Goal: Information Seeking & Learning: Learn about a topic

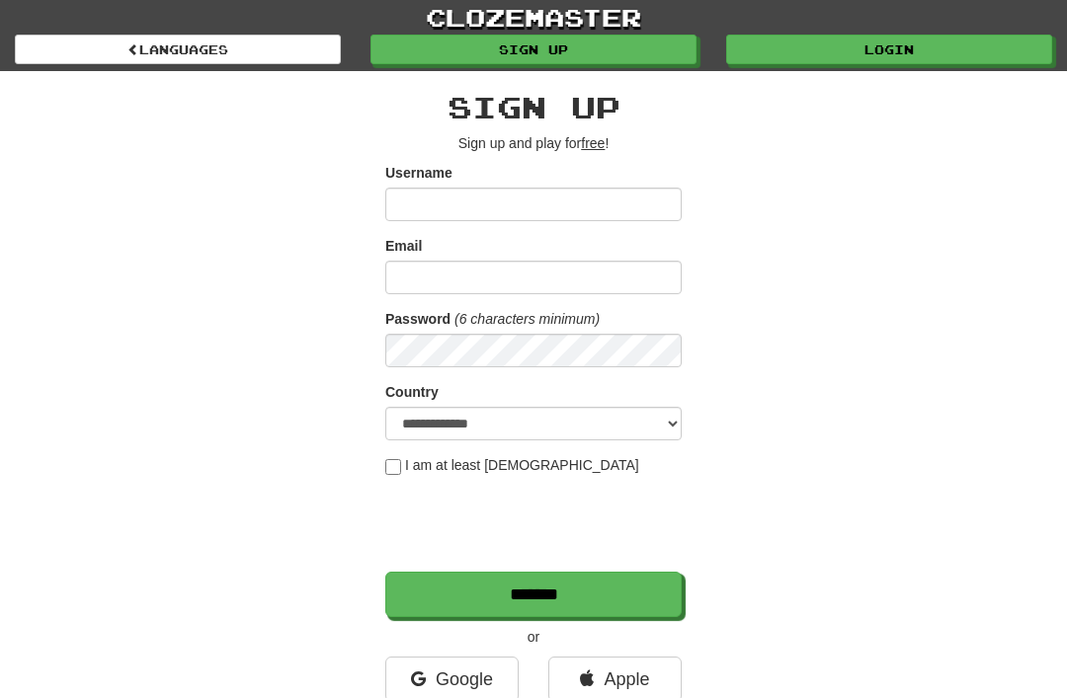
scroll to position [102, 0]
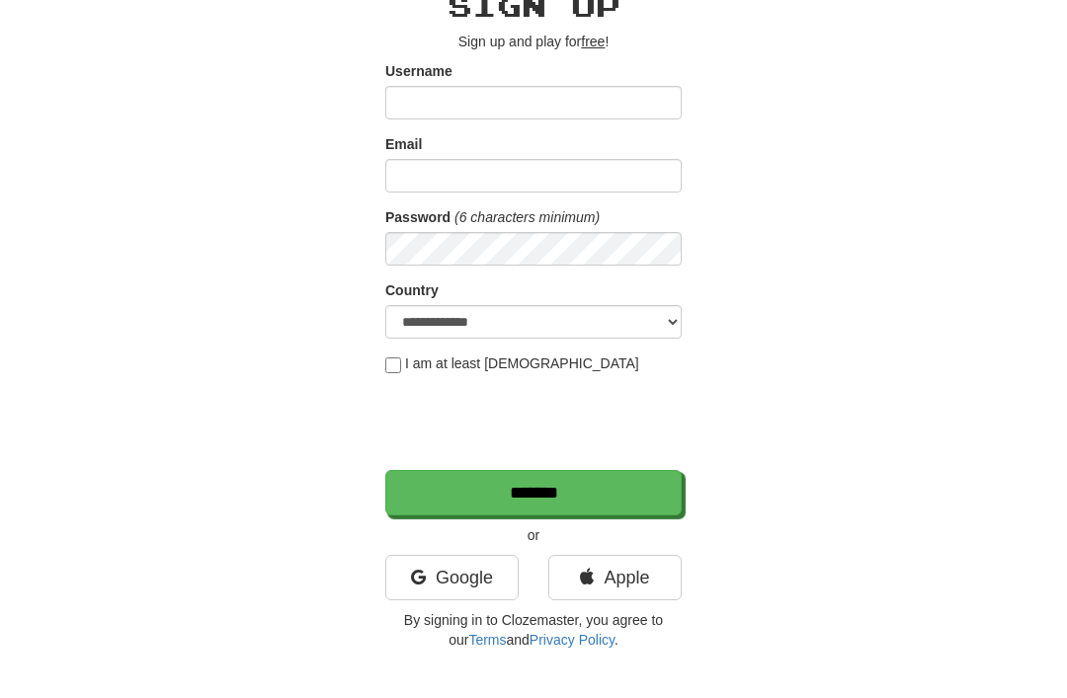
click at [486, 576] on link "Google" at bounding box center [451, 577] width 133 height 45
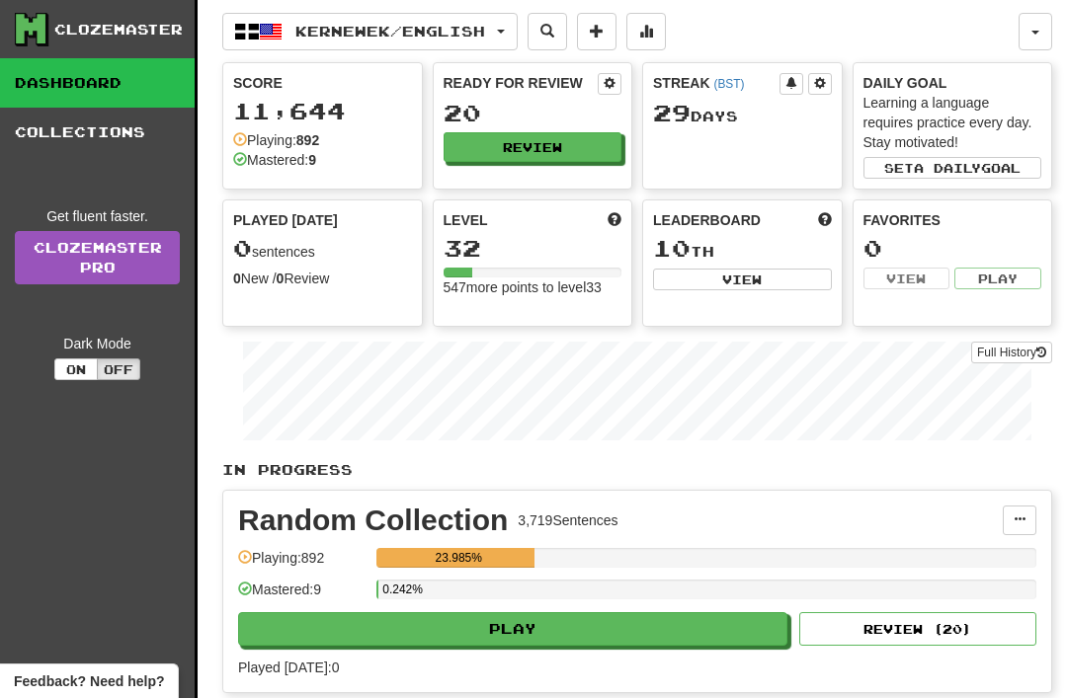
click at [520, 619] on button "Play" at bounding box center [512, 629] width 549 height 34
select select "**"
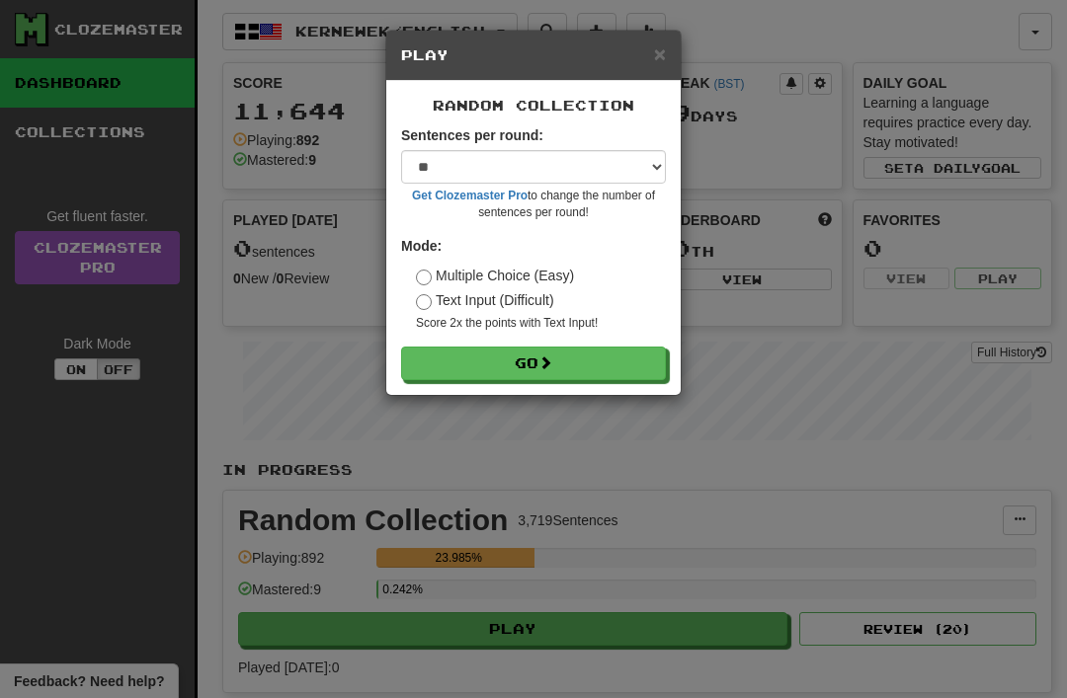
click at [547, 360] on span at bounding box center [545, 363] width 14 height 14
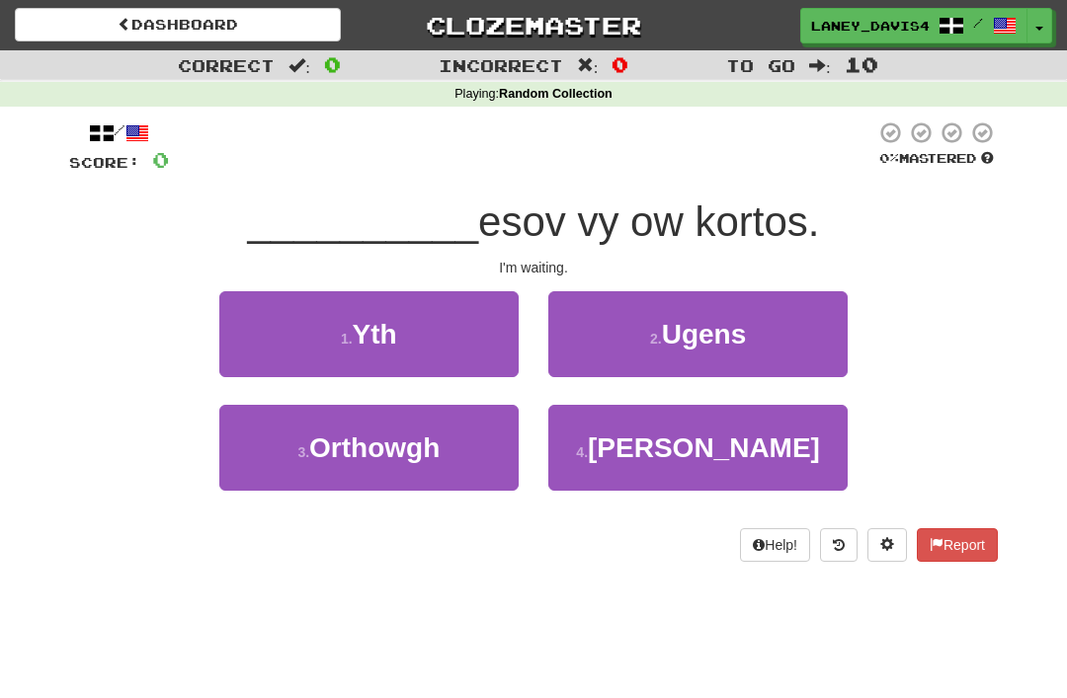
click at [451, 330] on button "1 . [GEOGRAPHIC_DATA]" at bounding box center [368, 334] width 299 height 86
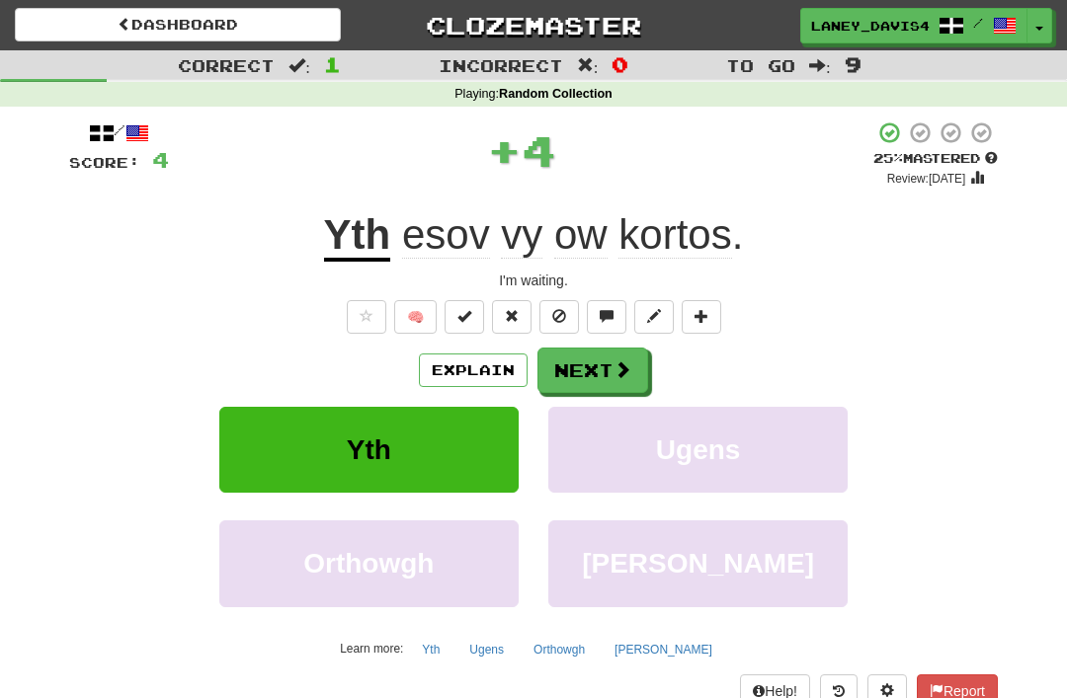
click at [608, 360] on button "Next" at bounding box center [592, 370] width 111 height 45
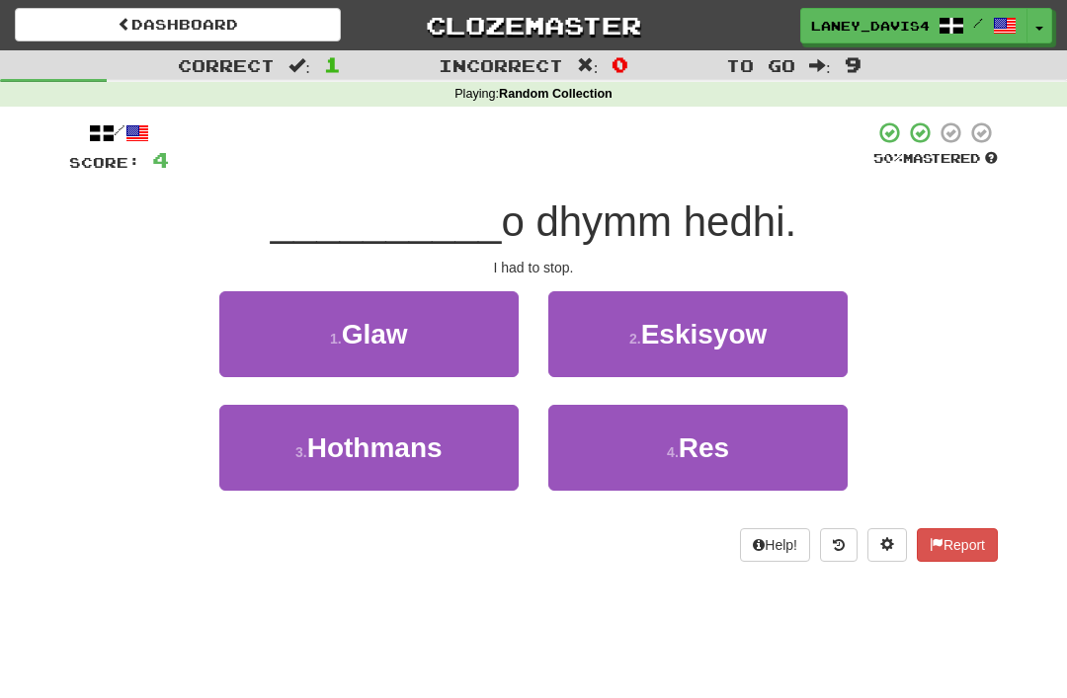
click at [696, 459] on span "Res" at bounding box center [704, 448] width 50 height 31
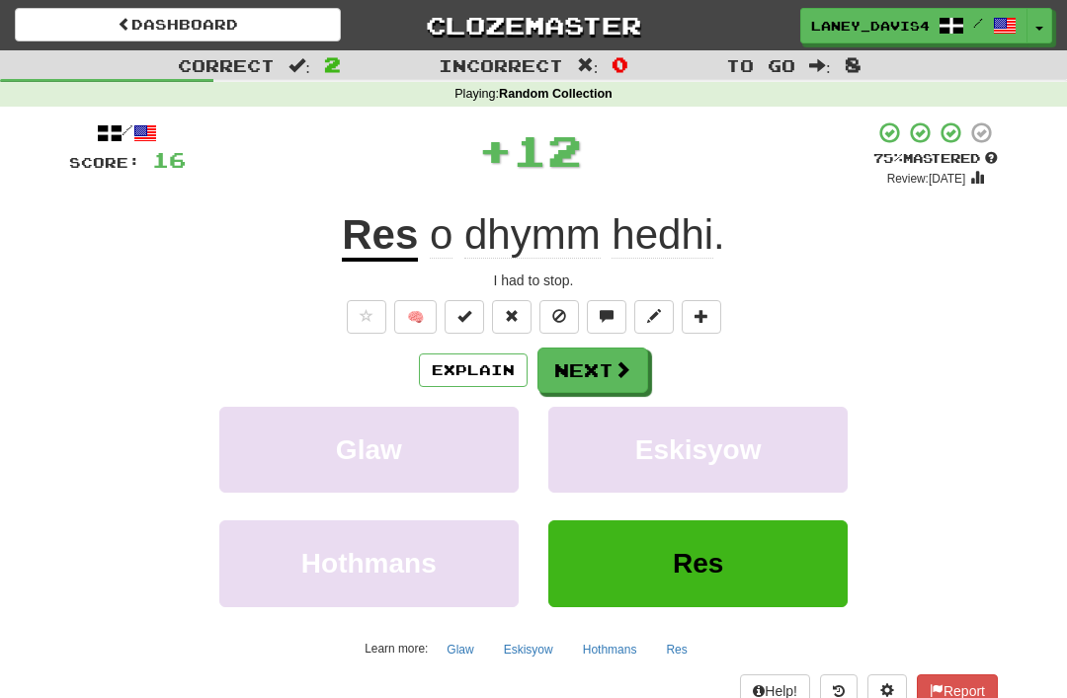
click at [599, 362] on button "Next" at bounding box center [592, 370] width 111 height 45
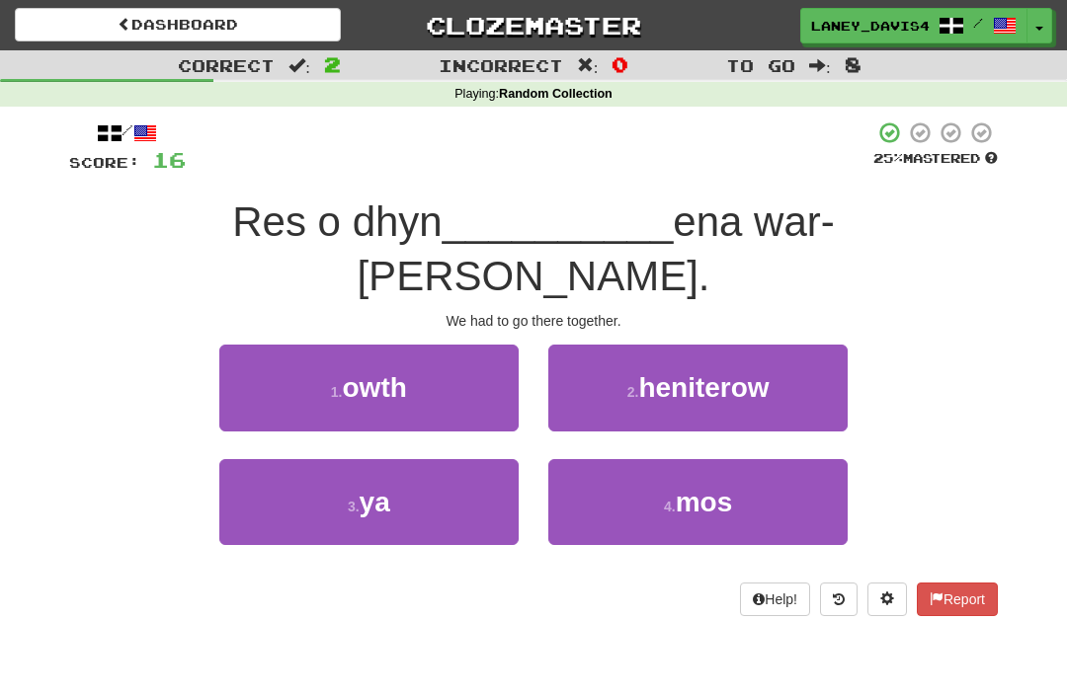
click at [684, 487] on span "mos" at bounding box center [704, 502] width 57 height 31
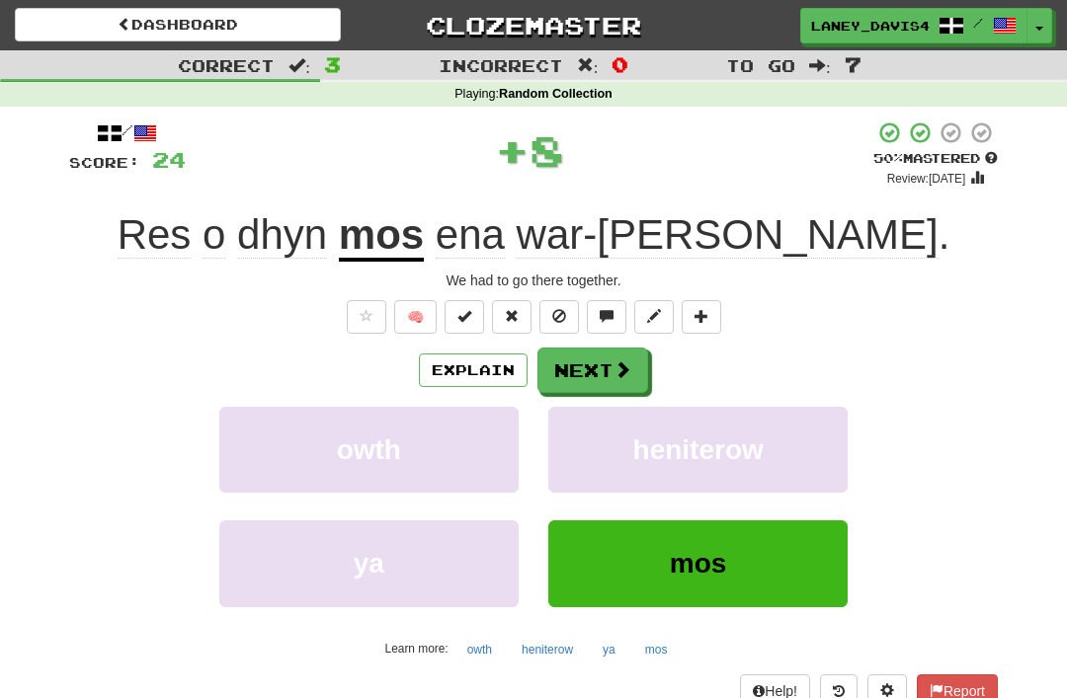
click at [595, 372] on button "Next" at bounding box center [592, 370] width 111 height 45
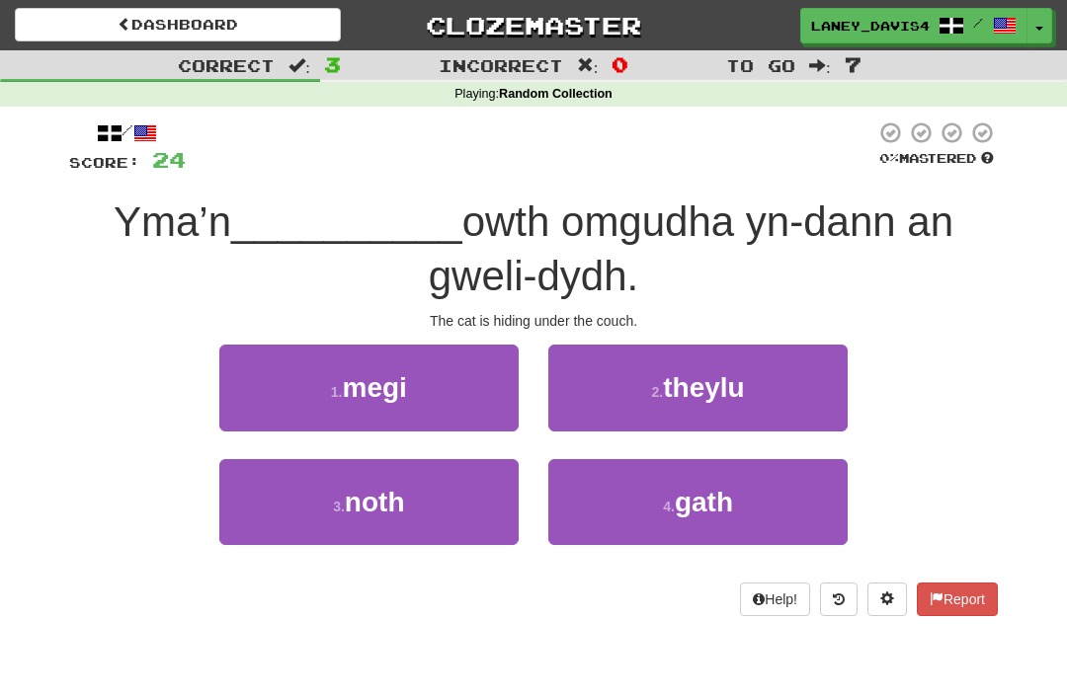
click at [713, 504] on span "gath" at bounding box center [704, 502] width 58 height 31
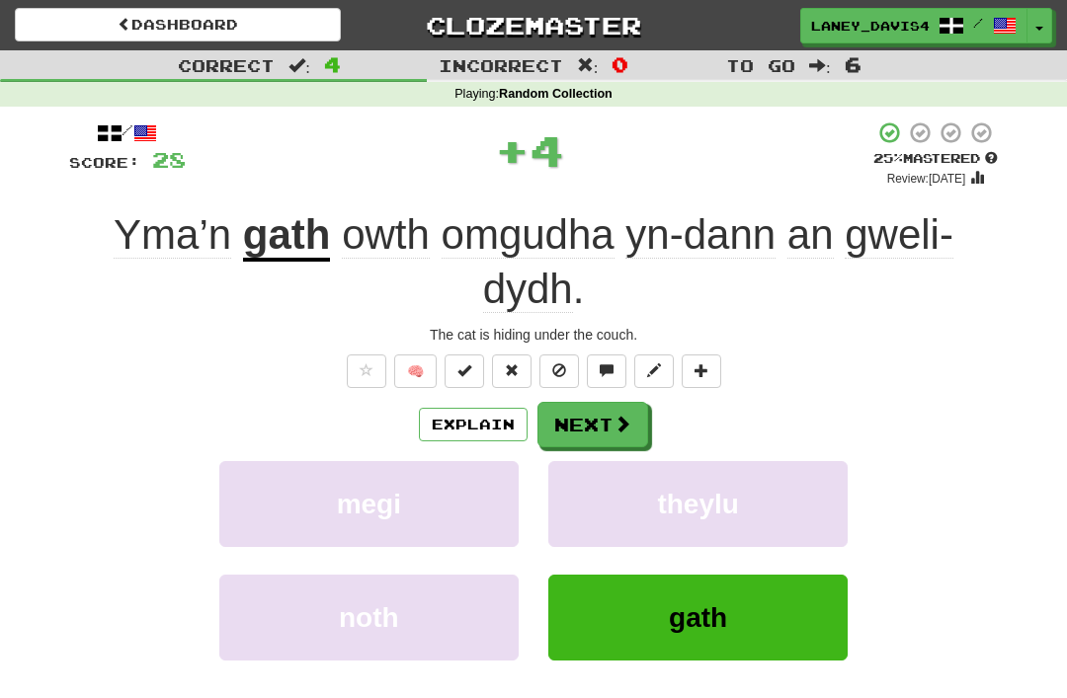
click at [604, 417] on button "Next" at bounding box center [592, 424] width 111 height 45
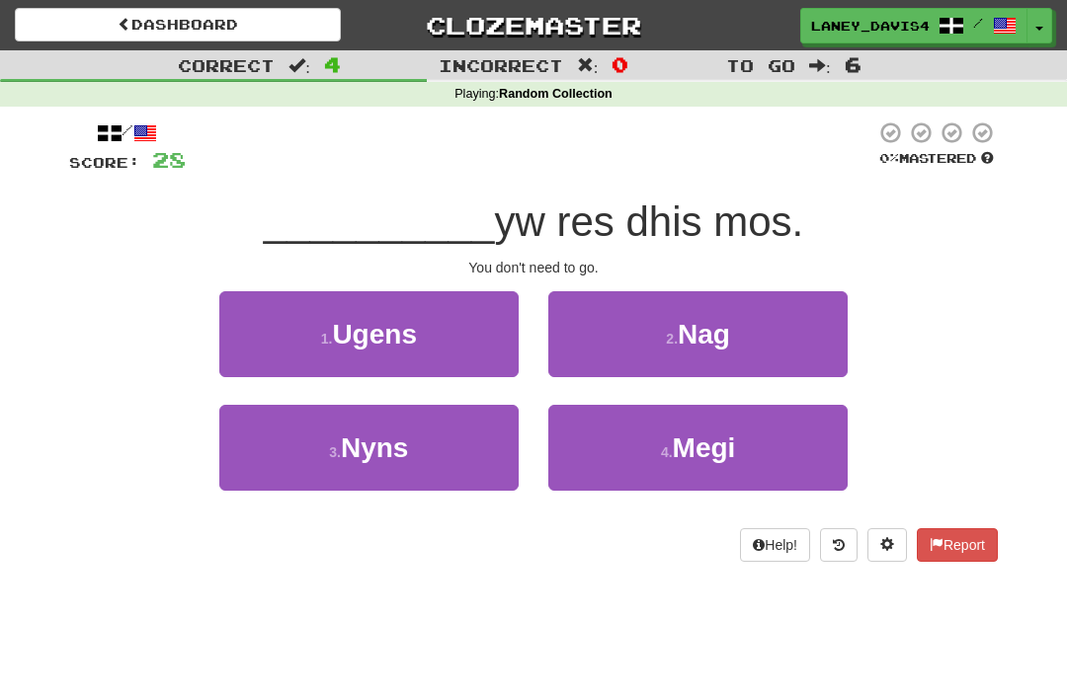
click at [700, 343] on span "Nag" at bounding box center [704, 334] width 52 height 31
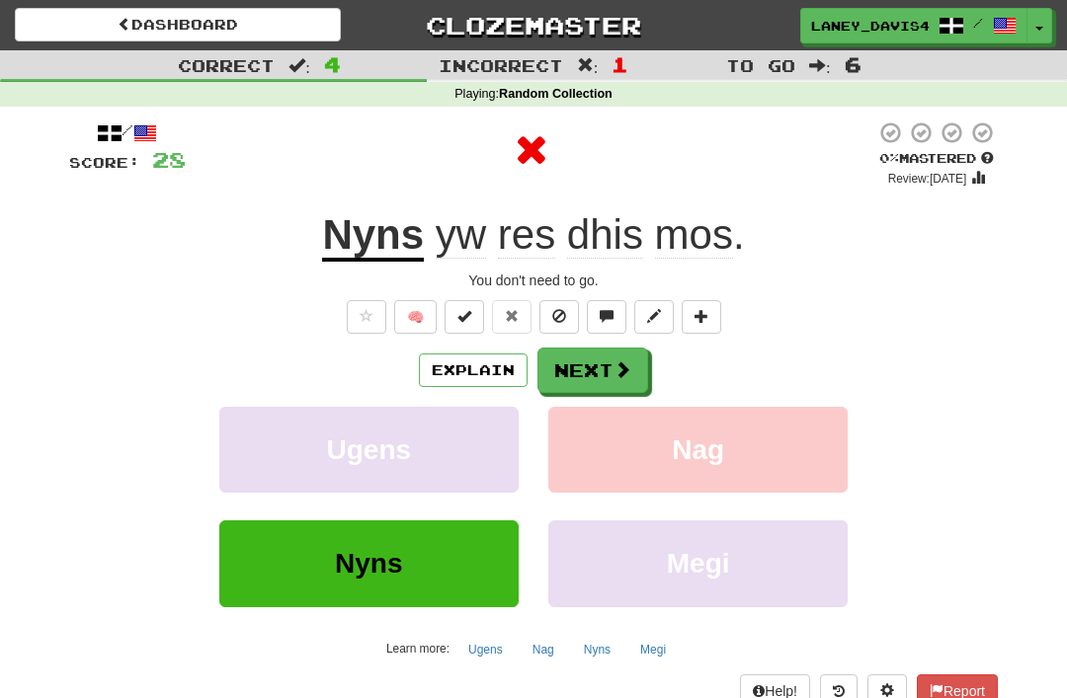
click at [591, 361] on button "Next" at bounding box center [592, 370] width 111 height 45
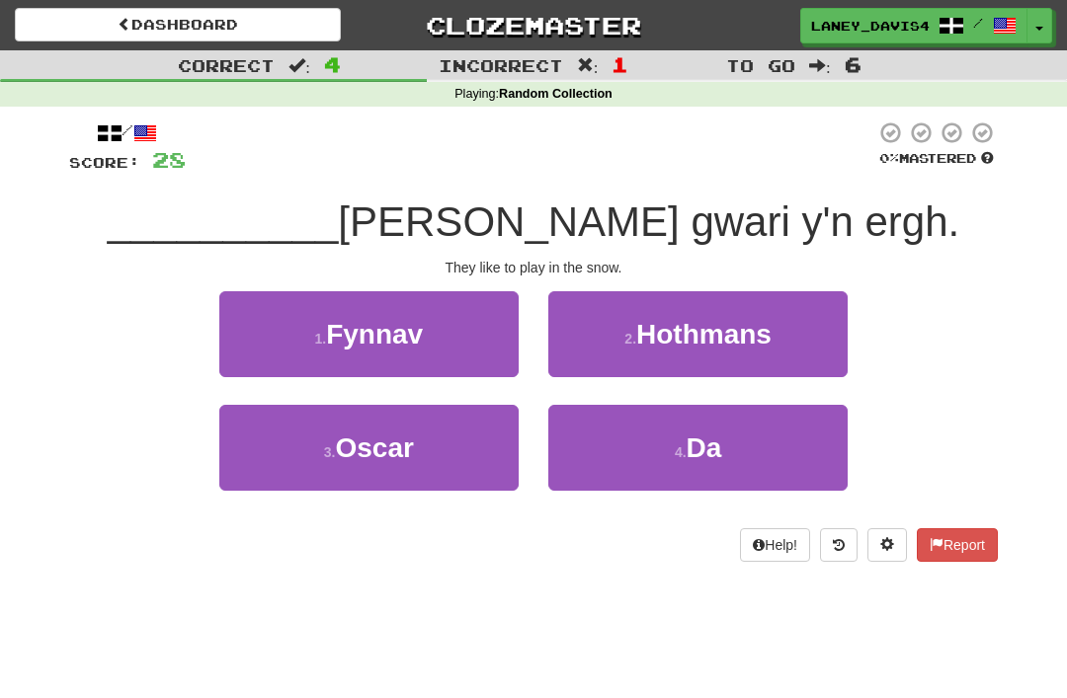
click at [708, 453] on span "Da" at bounding box center [704, 448] width 36 height 31
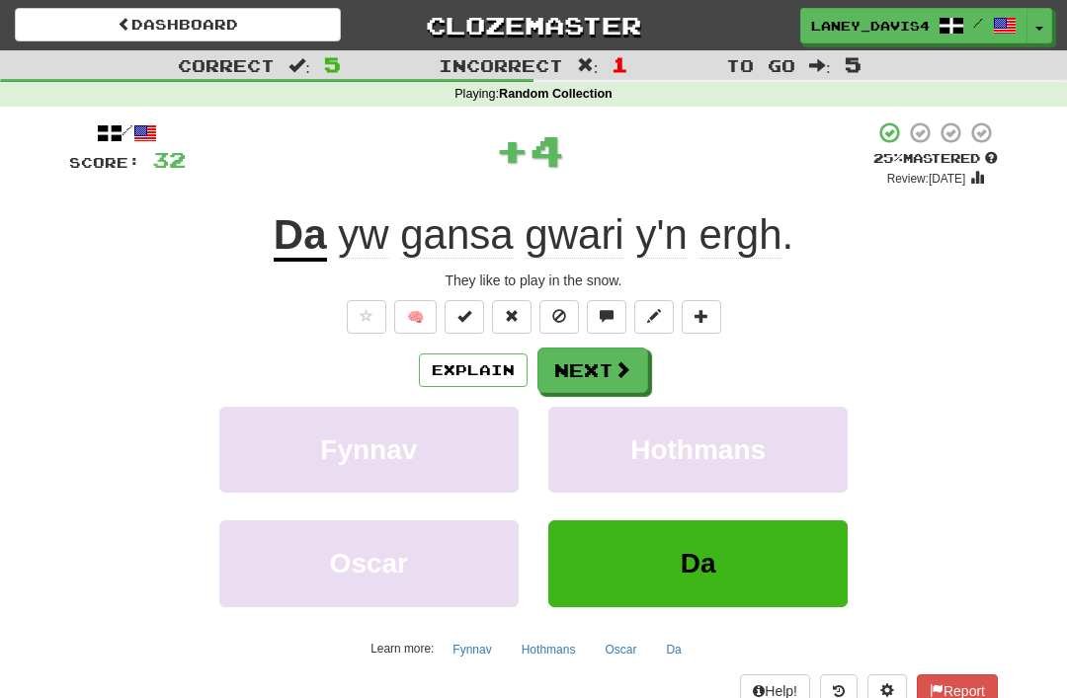
click at [582, 368] on button "Next" at bounding box center [592, 370] width 111 height 45
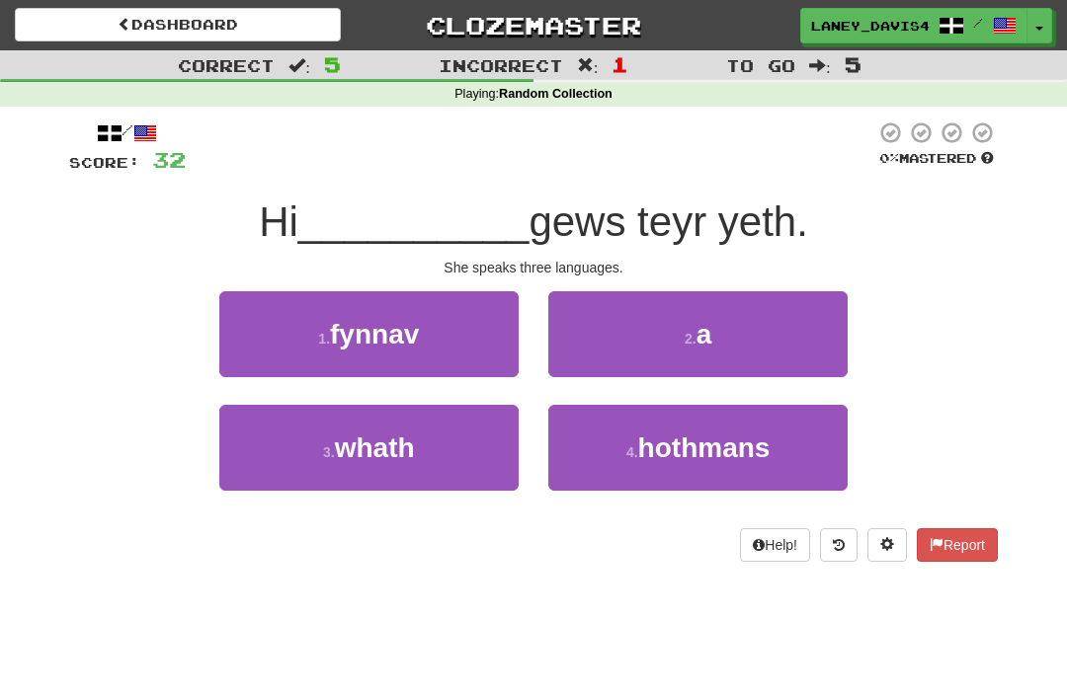
click at [707, 347] on span "a" at bounding box center [704, 334] width 16 height 31
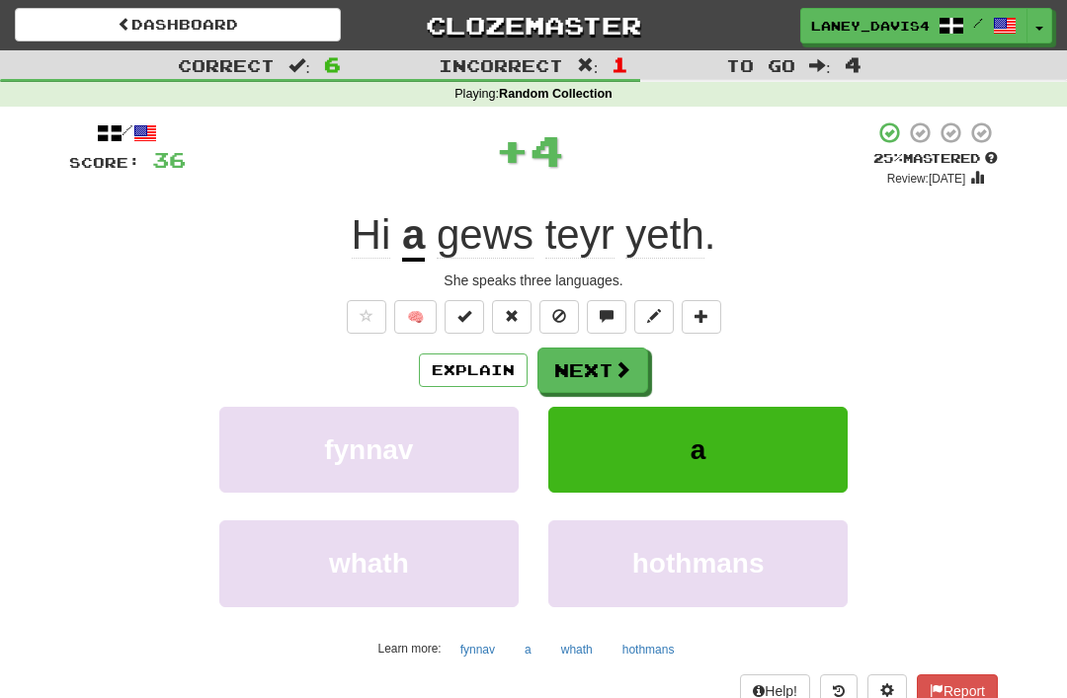
click at [597, 356] on button "Next" at bounding box center [592, 370] width 111 height 45
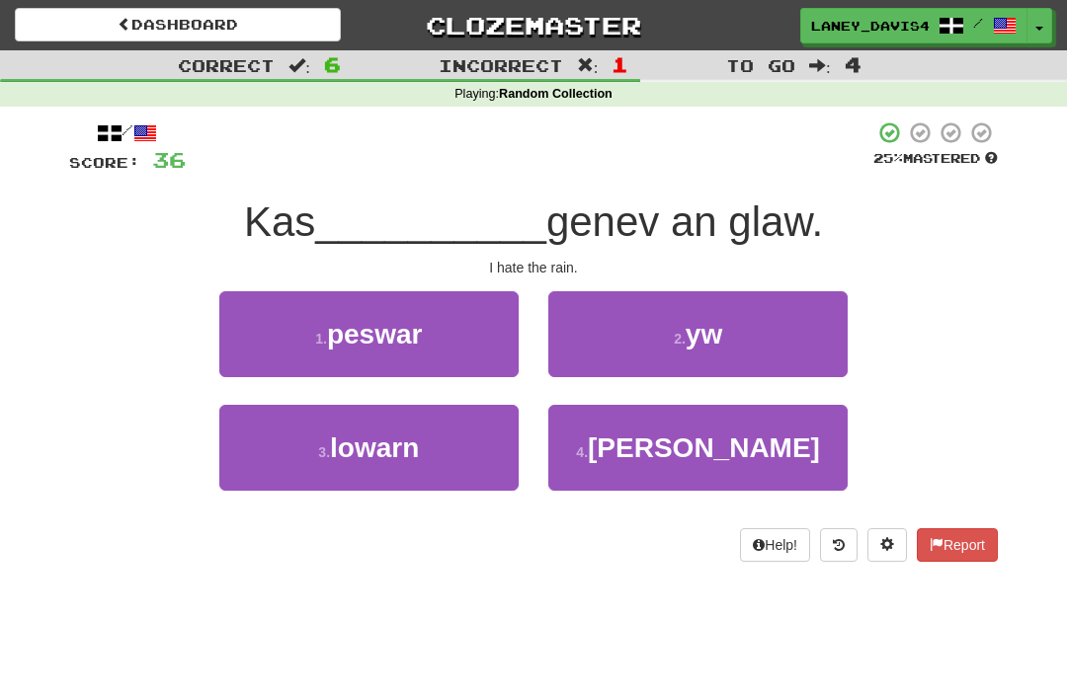
click at [705, 332] on span "yw" at bounding box center [703, 334] width 37 height 31
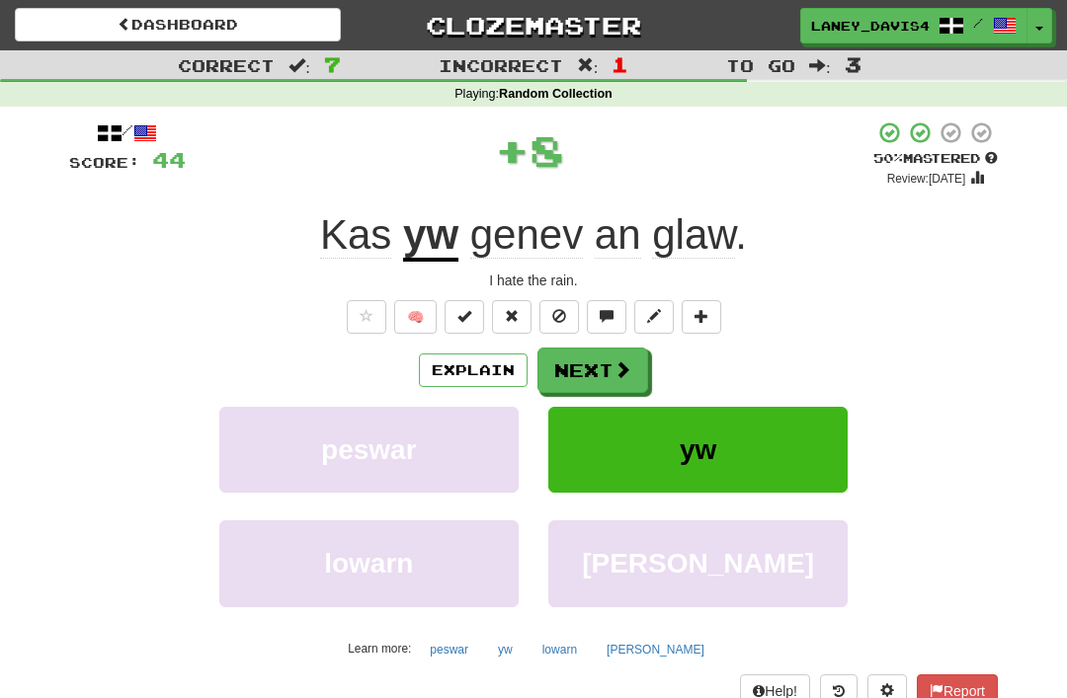
click at [623, 366] on span at bounding box center [622, 369] width 18 height 18
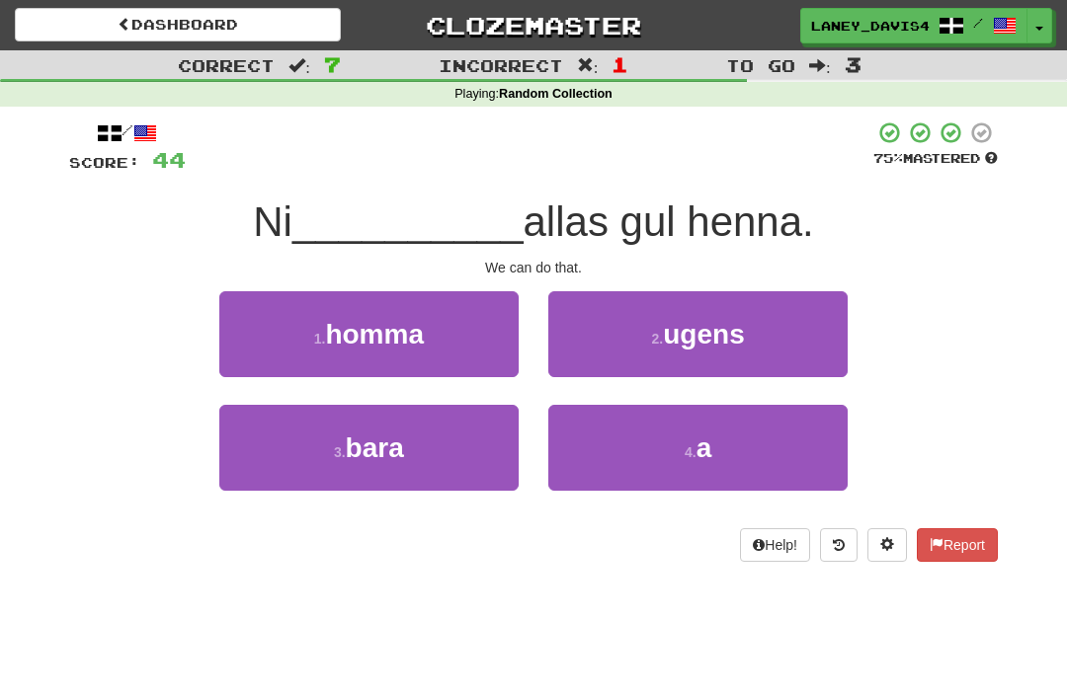
click at [686, 446] on small "4 ." at bounding box center [690, 452] width 12 height 16
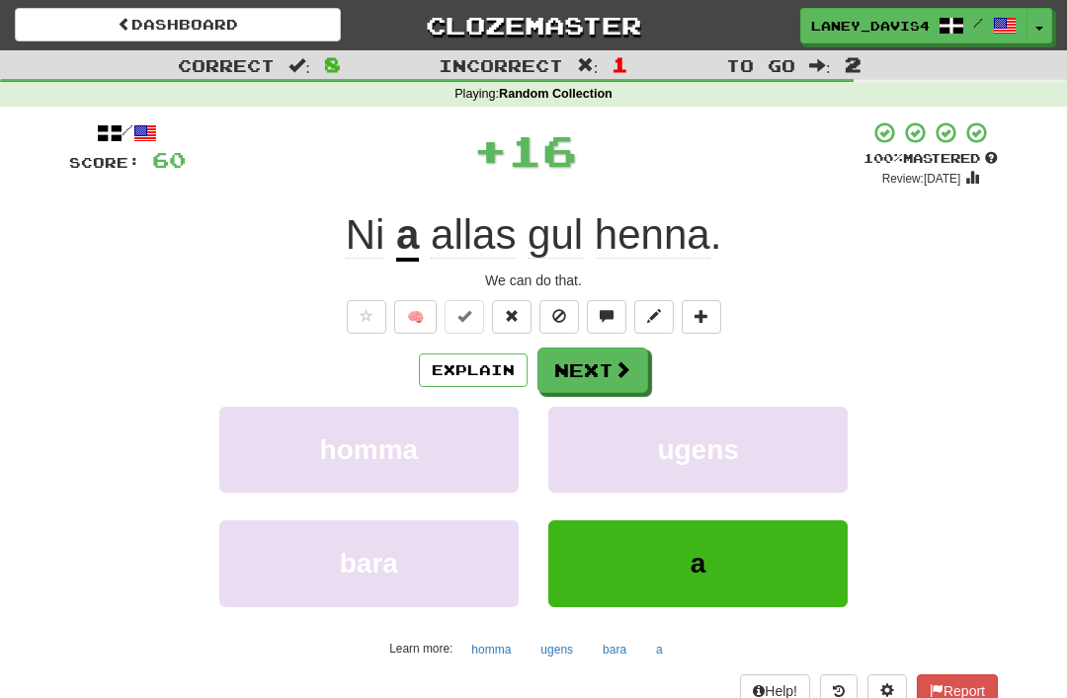
click at [586, 353] on button "Next" at bounding box center [592, 370] width 111 height 45
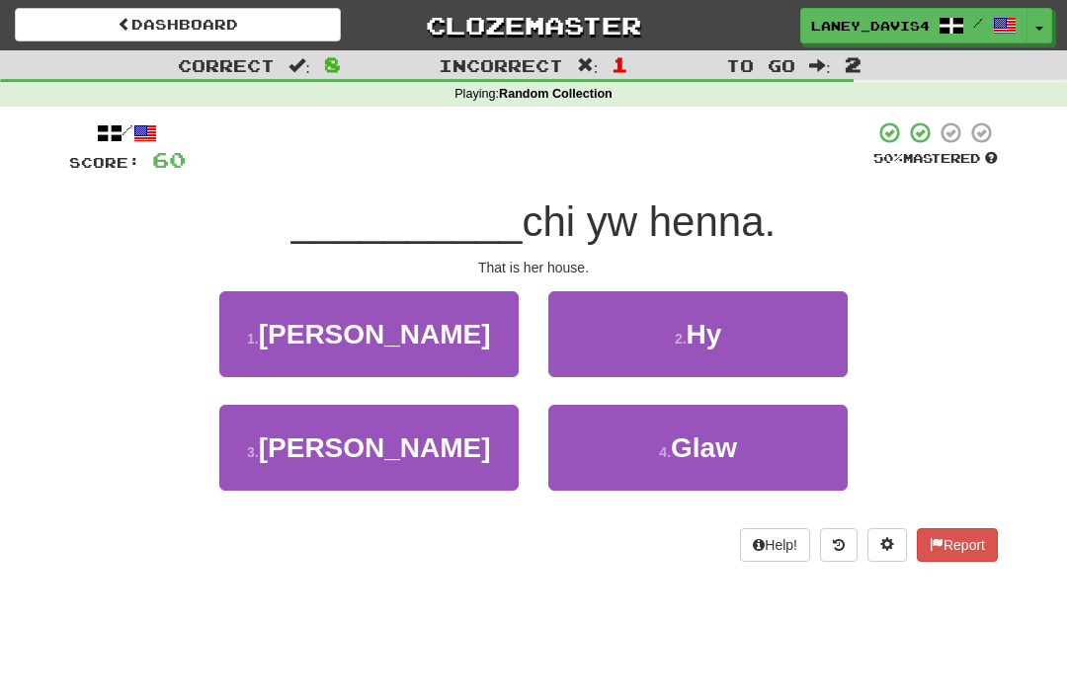
click at [671, 332] on button "2 . Hy" at bounding box center [697, 334] width 299 height 86
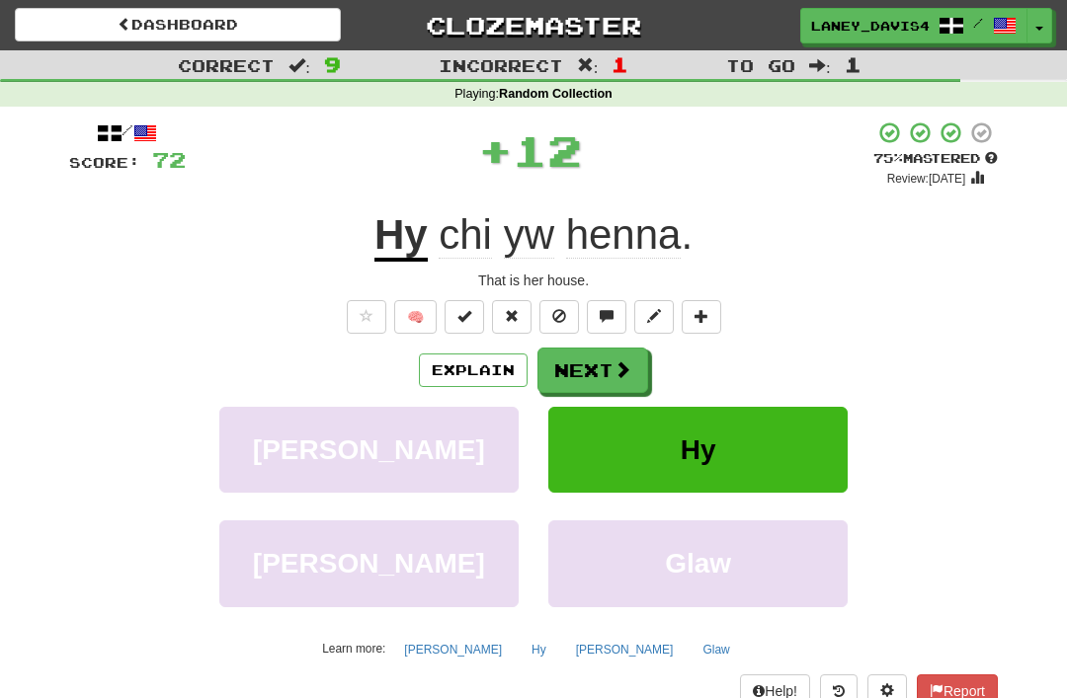
click at [597, 360] on button "Next" at bounding box center [592, 370] width 111 height 45
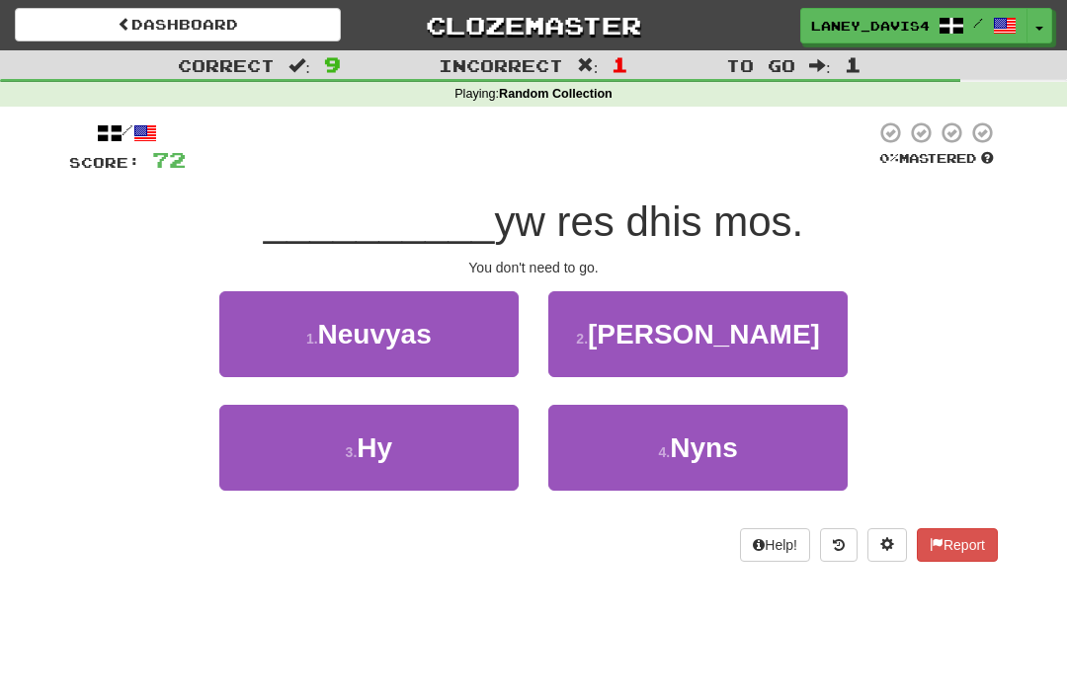
click at [681, 443] on span "Nyns" at bounding box center [703, 448] width 67 height 31
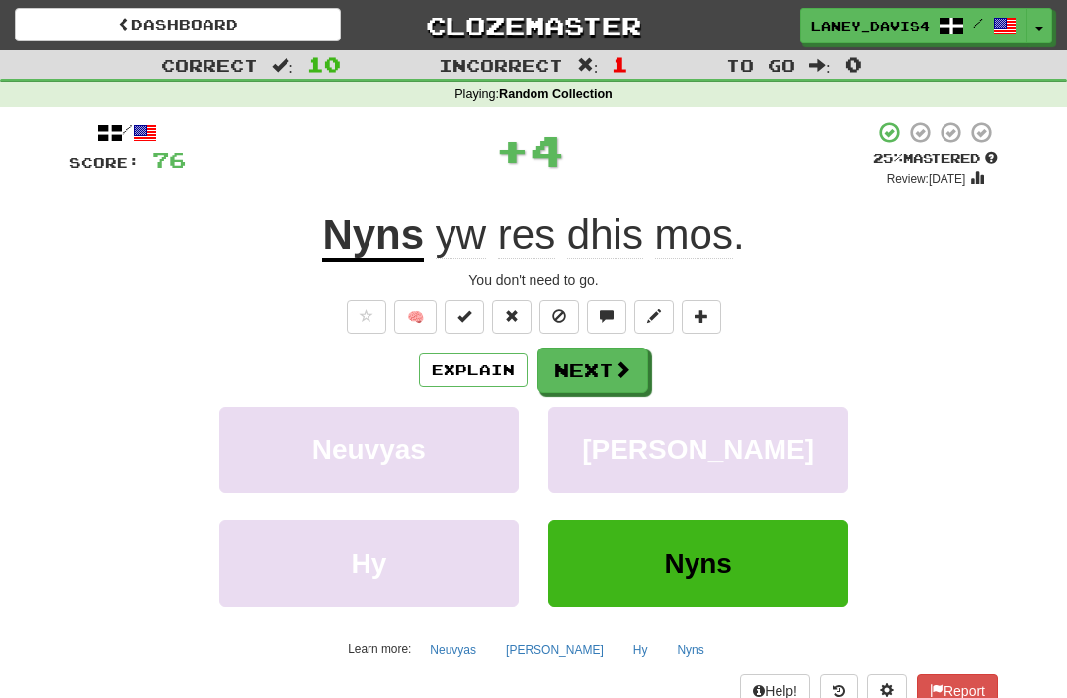
click at [603, 362] on button "Next" at bounding box center [592, 370] width 111 height 45
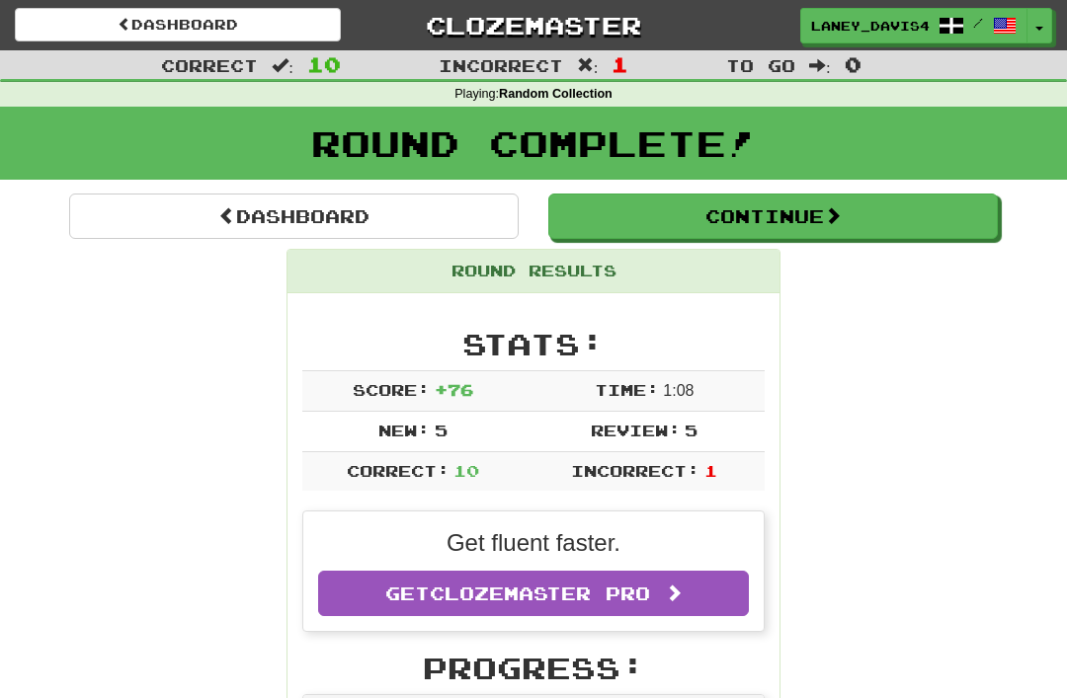
click at [758, 211] on button "Continue" at bounding box center [772, 216] width 449 height 45
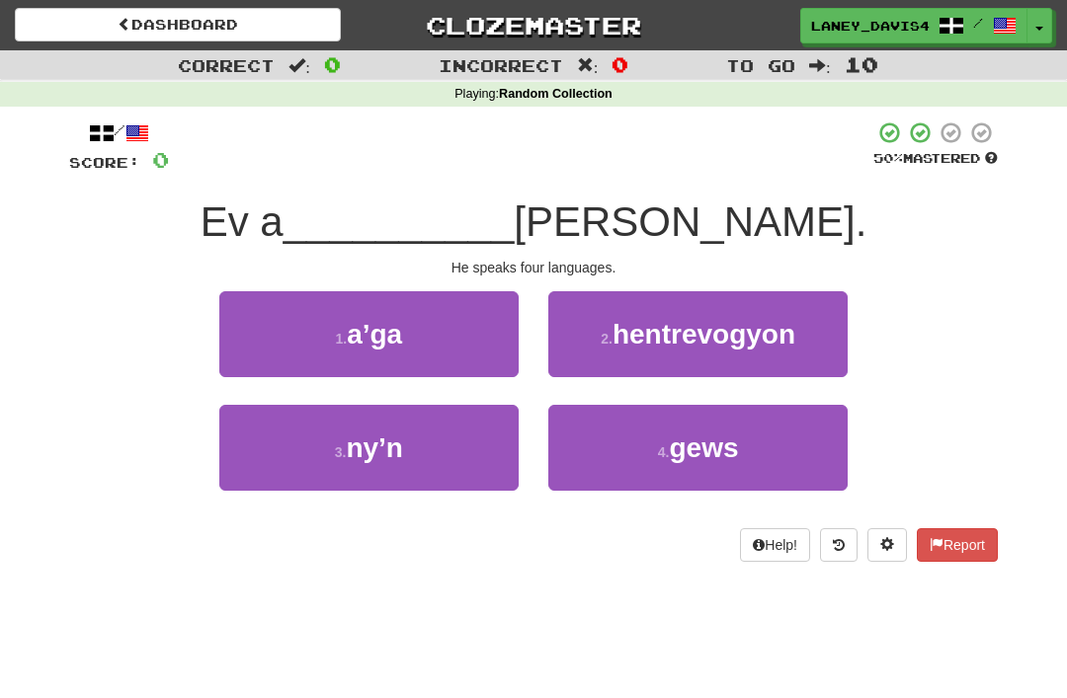
click at [687, 458] on span "gews" at bounding box center [703, 448] width 69 height 31
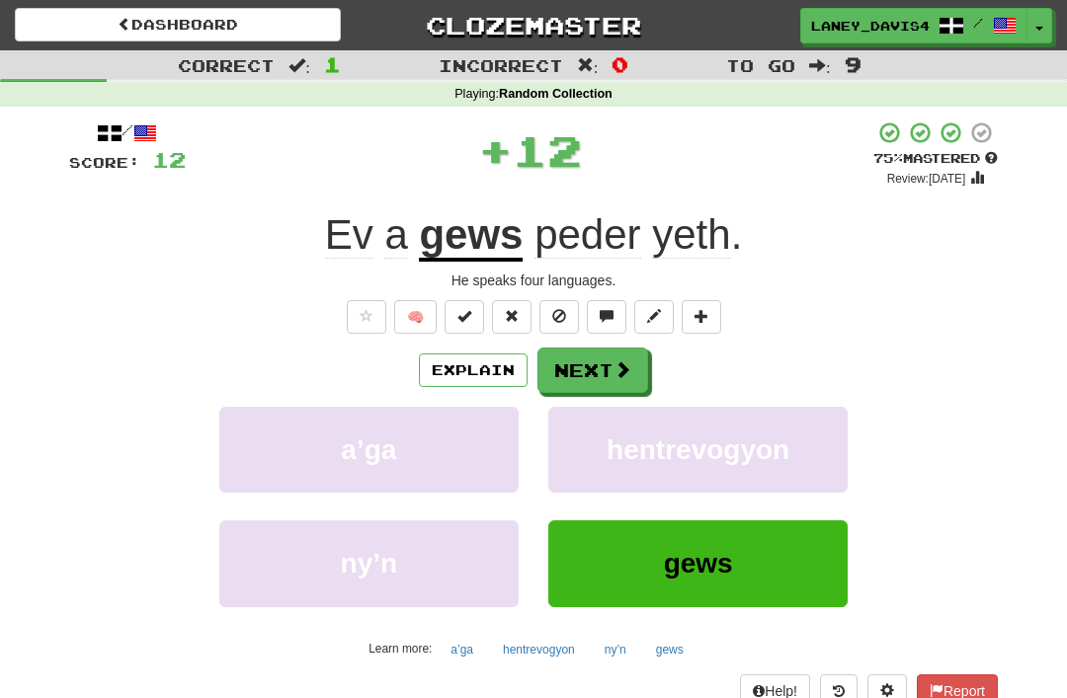
click at [596, 360] on button "Next" at bounding box center [592, 370] width 111 height 45
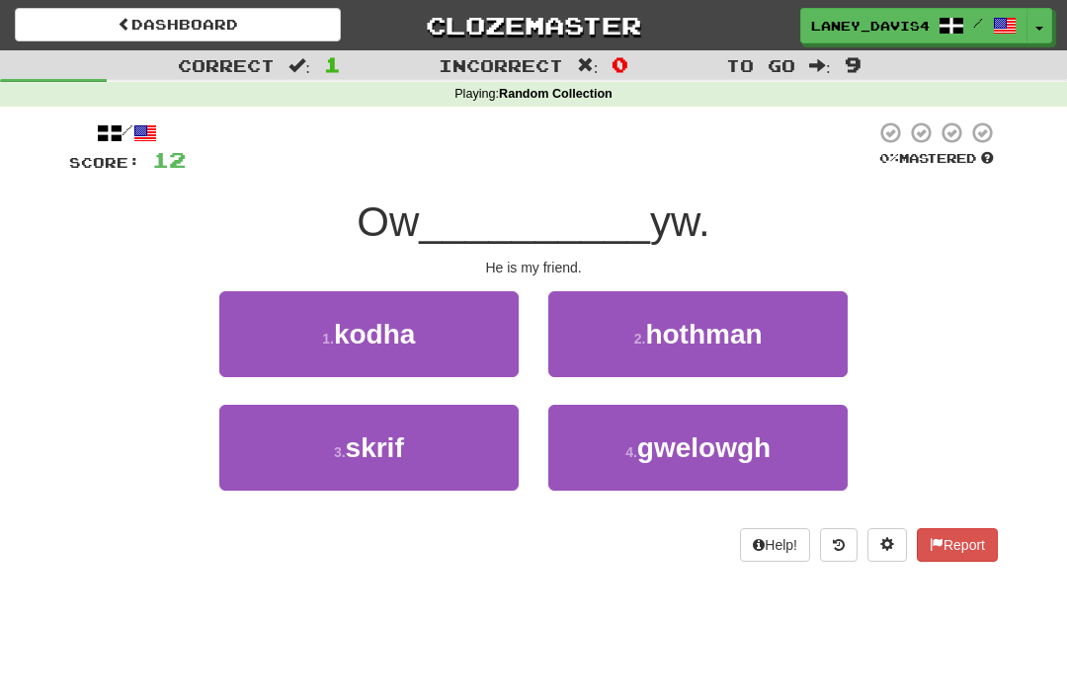
click at [411, 342] on span "kodha" at bounding box center [374, 334] width 81 height 31
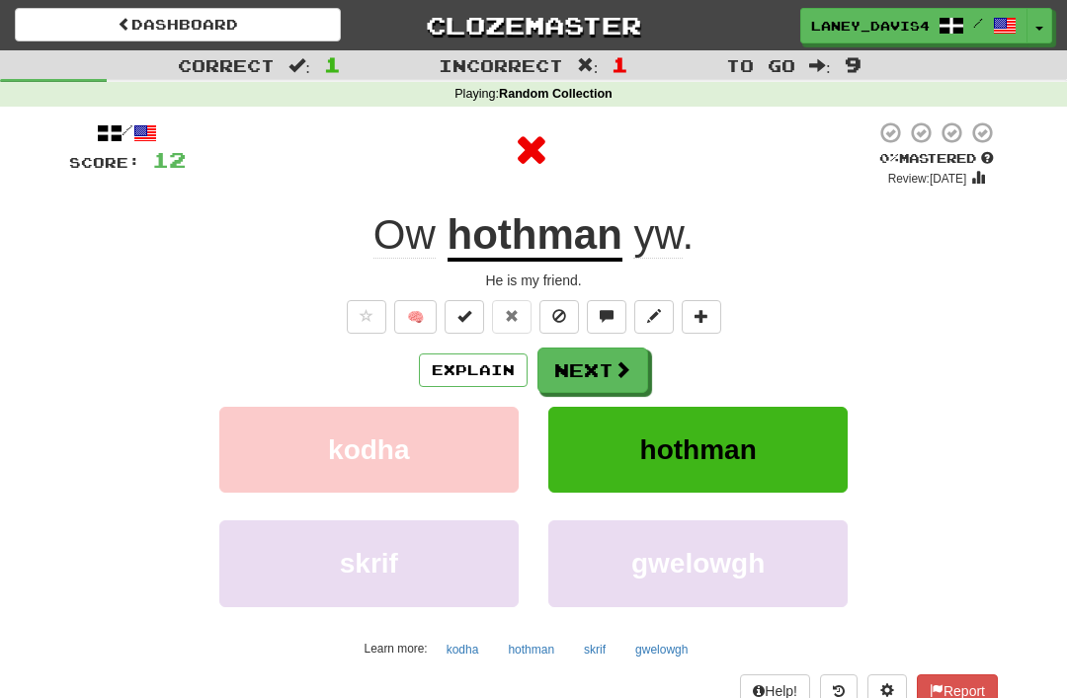
click at [604, 372] on button "Next" at bounding box center [592, 370] width 111 height 45
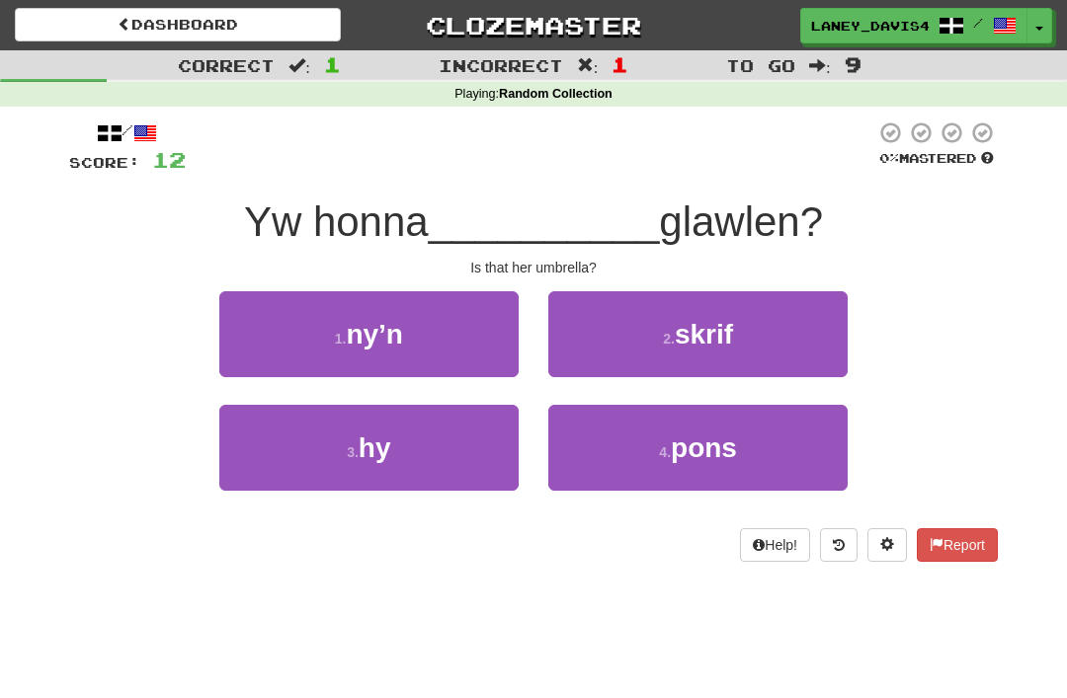
click at [421, 439] on button "3 . hy" at bounding box center [368, 448] width 299 height 86
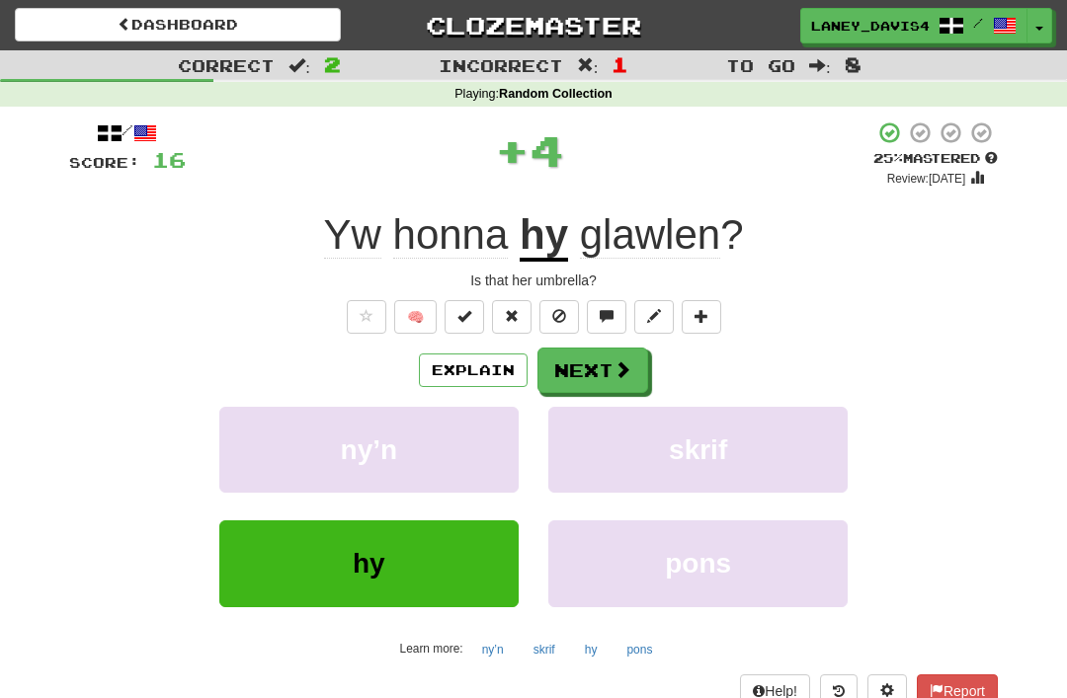
click at [608, 369] on button "Next" at bounding box center [592, 370] width 111 height 45
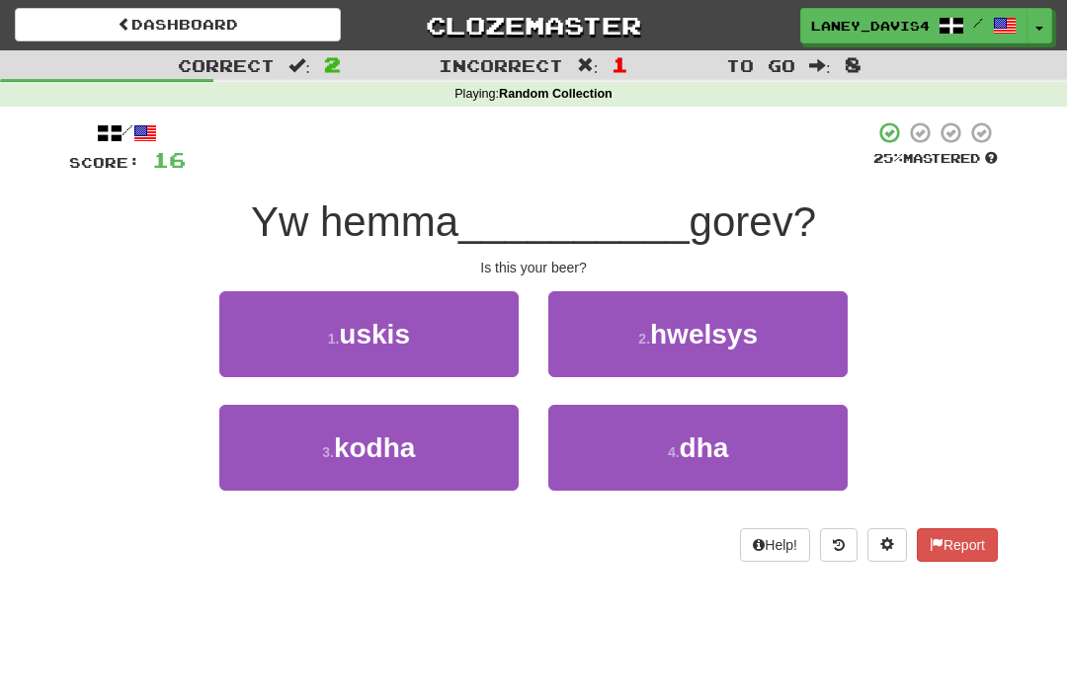
click at [674, 446] on small "4 ." at bounding box center [674, 452] width 12 height 16
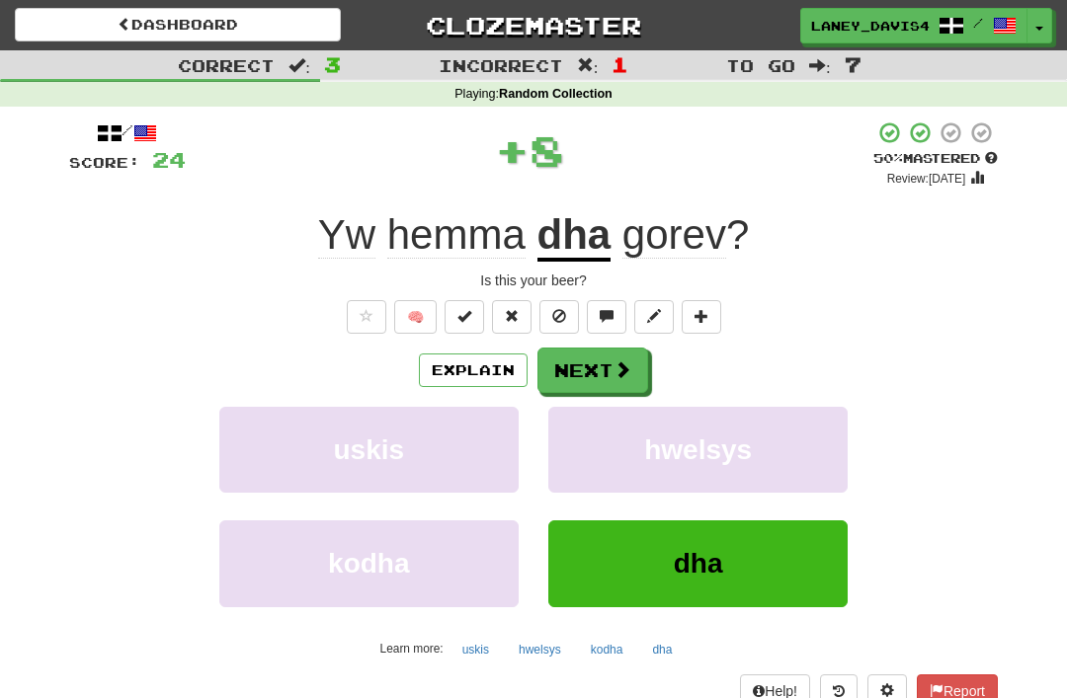
click at [606, 361] on button "Next" at bounding box center [592, 370] width 111 height 45
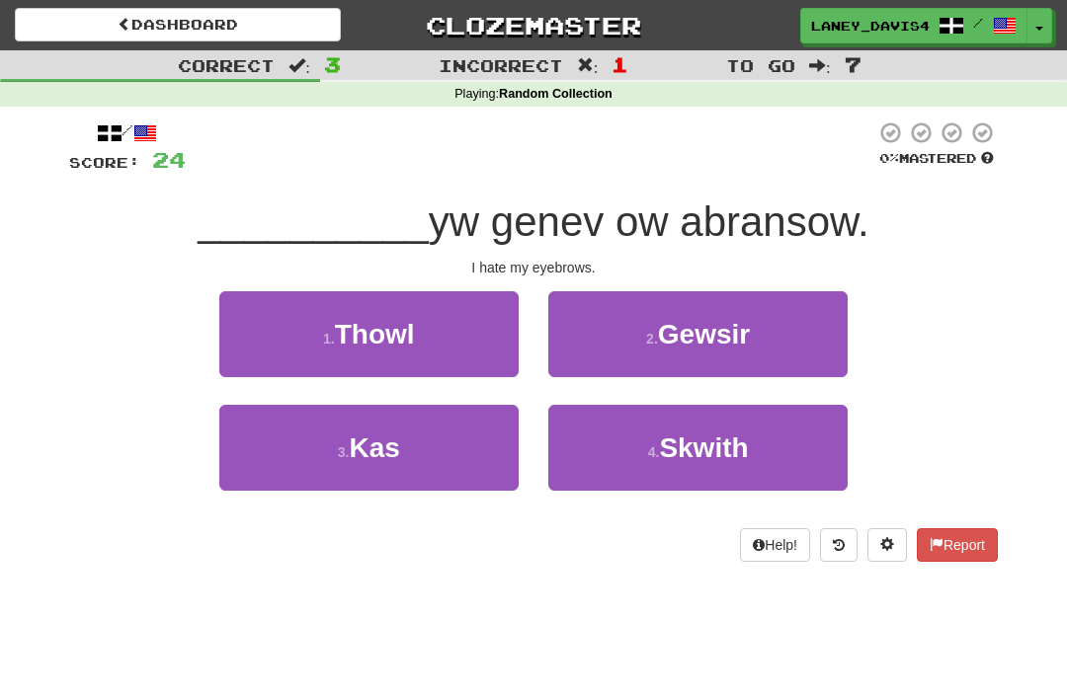
click at [424, 440] on button "3 . Kas" at bounding box center [368, 448] width 299 height 86
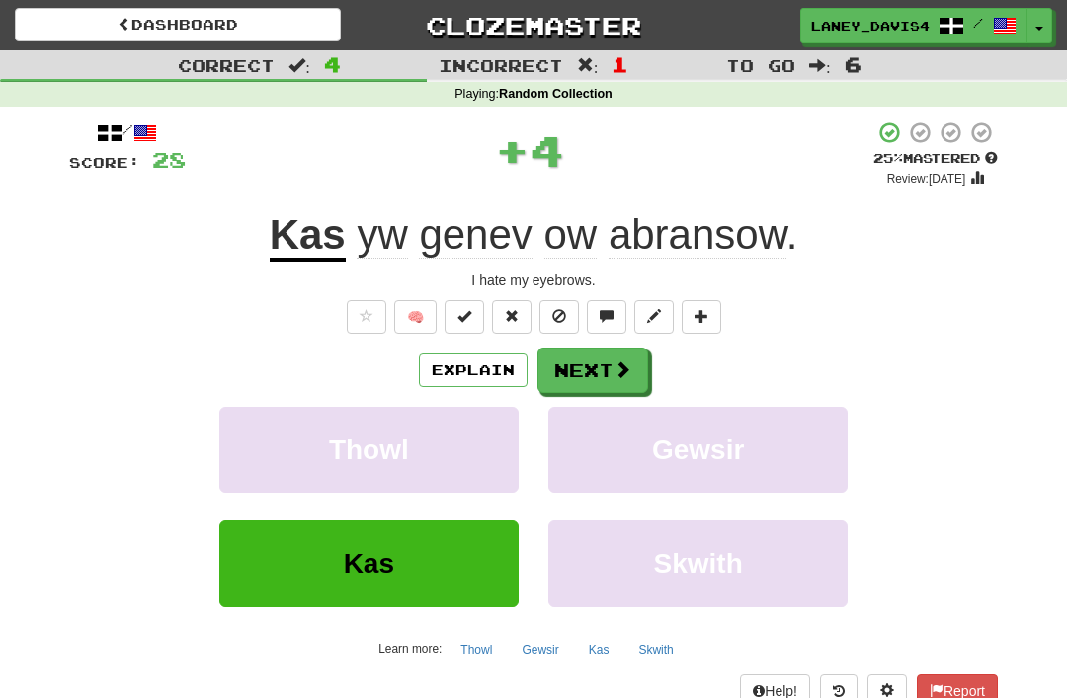
click at [601, 360] on button "Next" at bounding box center [592, 370] width 111 height 45
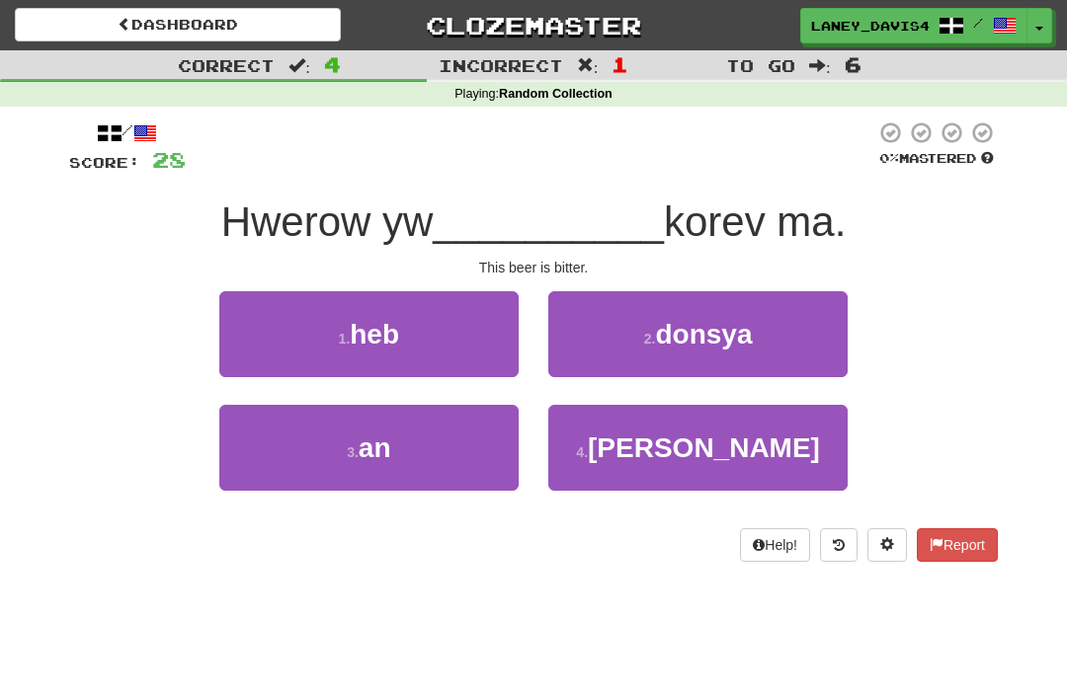
click at [417, 453] on button "3 . an" at bounding box center [368, 448] width 299 height 86
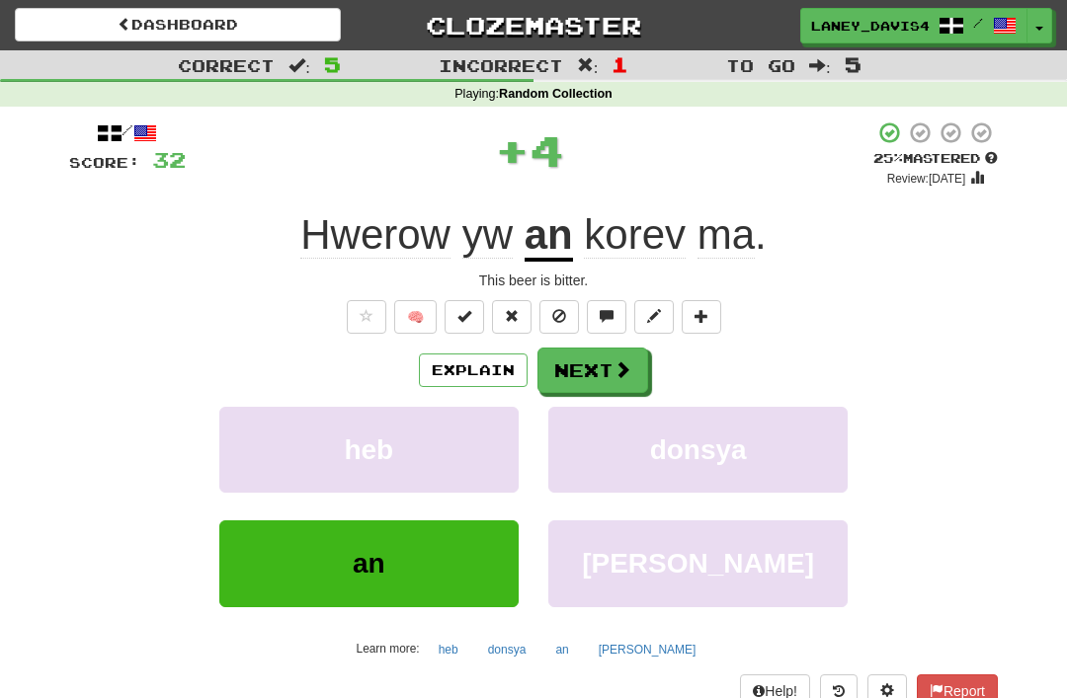
click at [587, 350] on button "Next" at bounding box center [592, 370] width 111 height 45
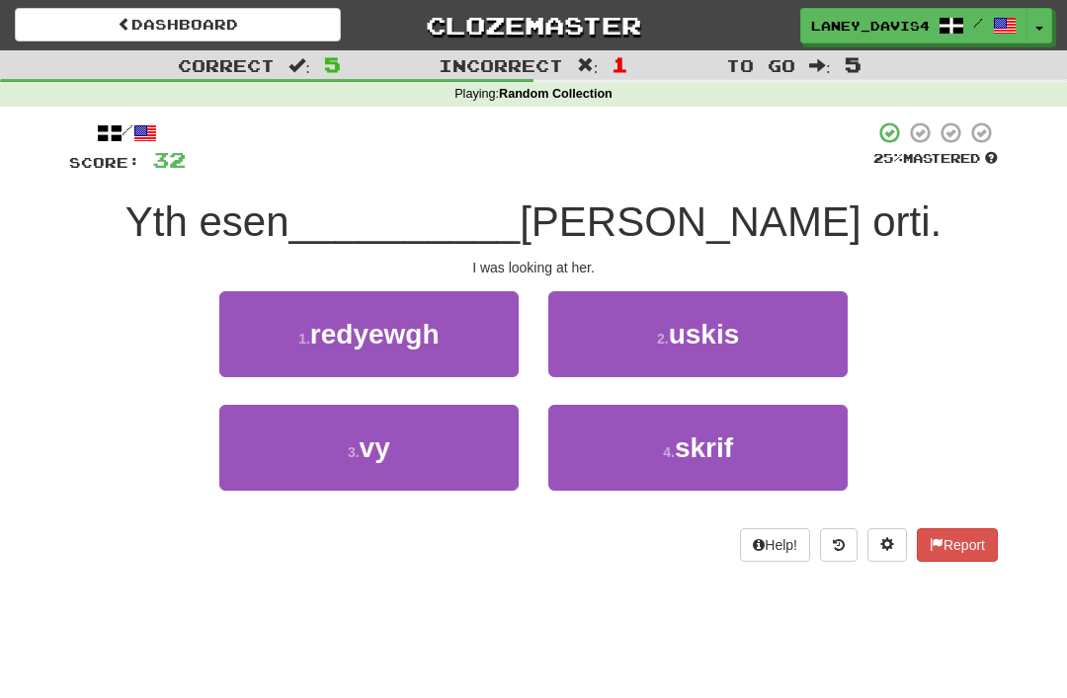
click at [392, 454] on button "3 . vy" at bounding box center [368, 448] width 299 height 86
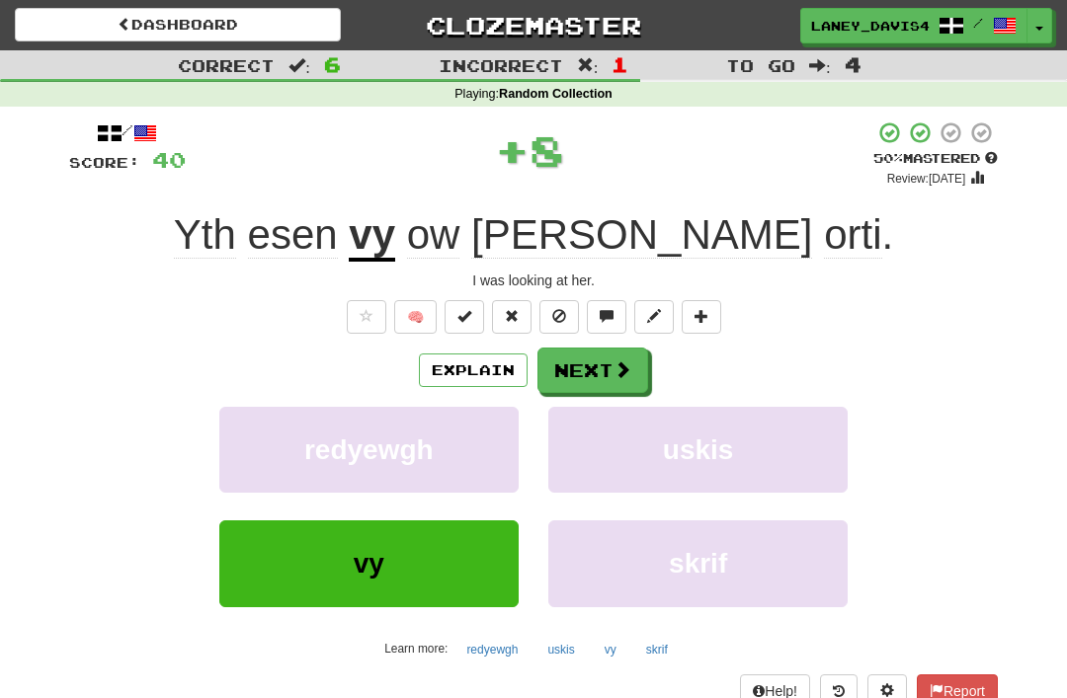
click at [598, 364] on button "Next" at bounding box center [592, 370] width 111 height 45
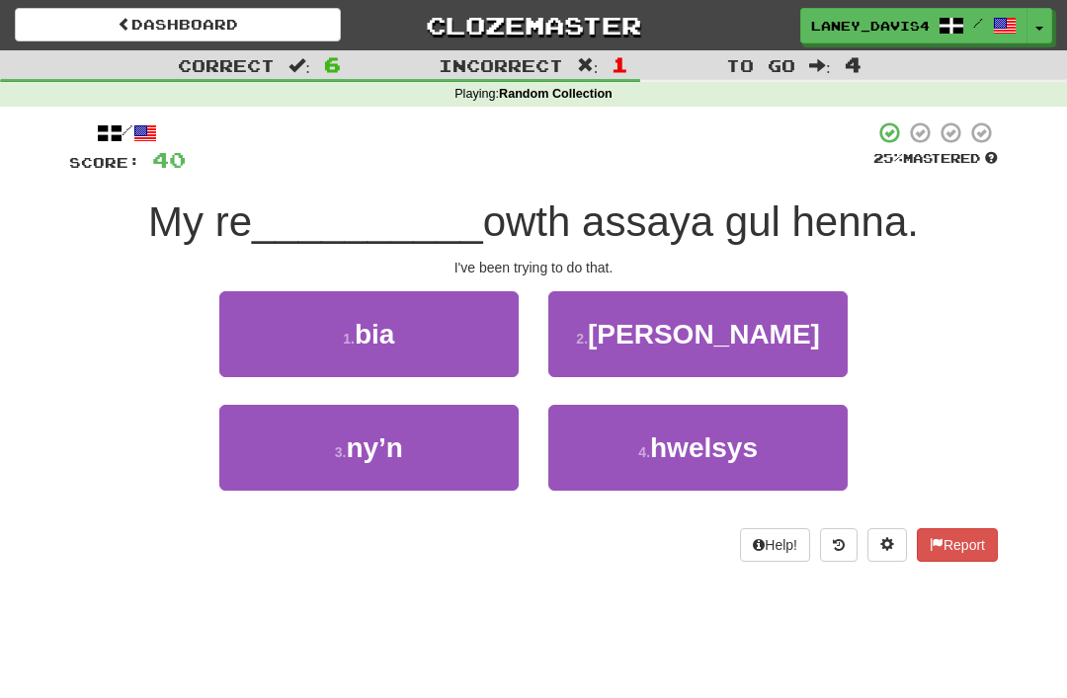
click at [391, 338] on span "bia" at bounding box center [375, 334] width 40 height 31
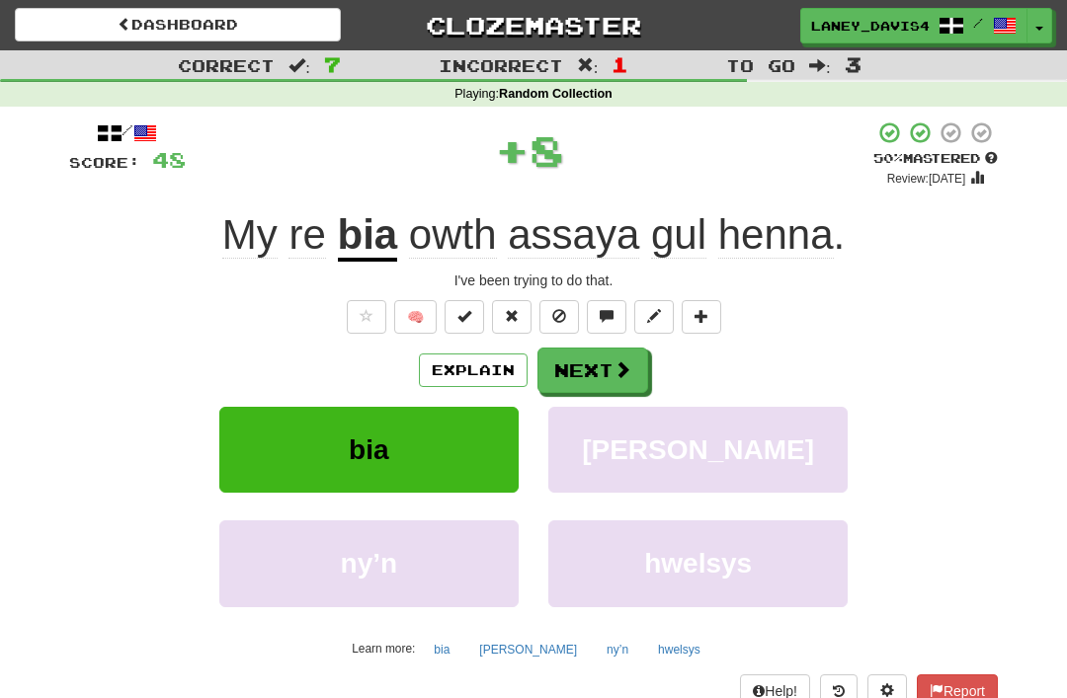
click at [601, 370] on button "Next" at bounding box center [592, 370] width 111 height 45
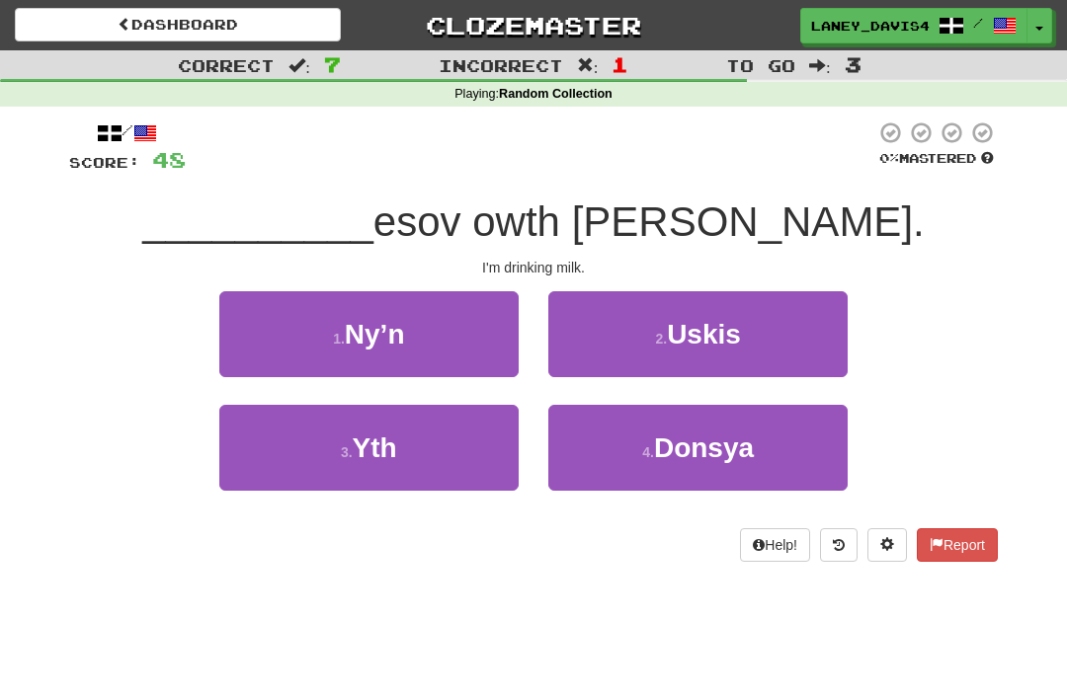
click at [425, 451] on button "3 . [GEOGRAPHIC_DATA]" at bounding box center [368, 448] width 299 height 86
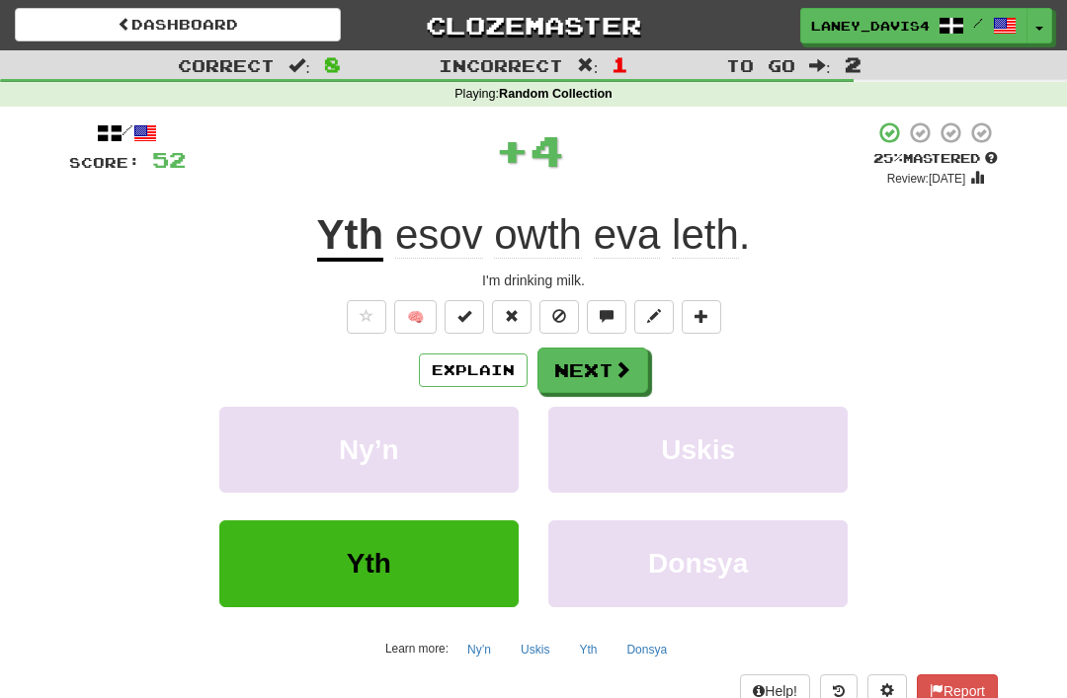
click at [592, 360] on button "Next" at bounding box center [592, 370] width 111 height 45
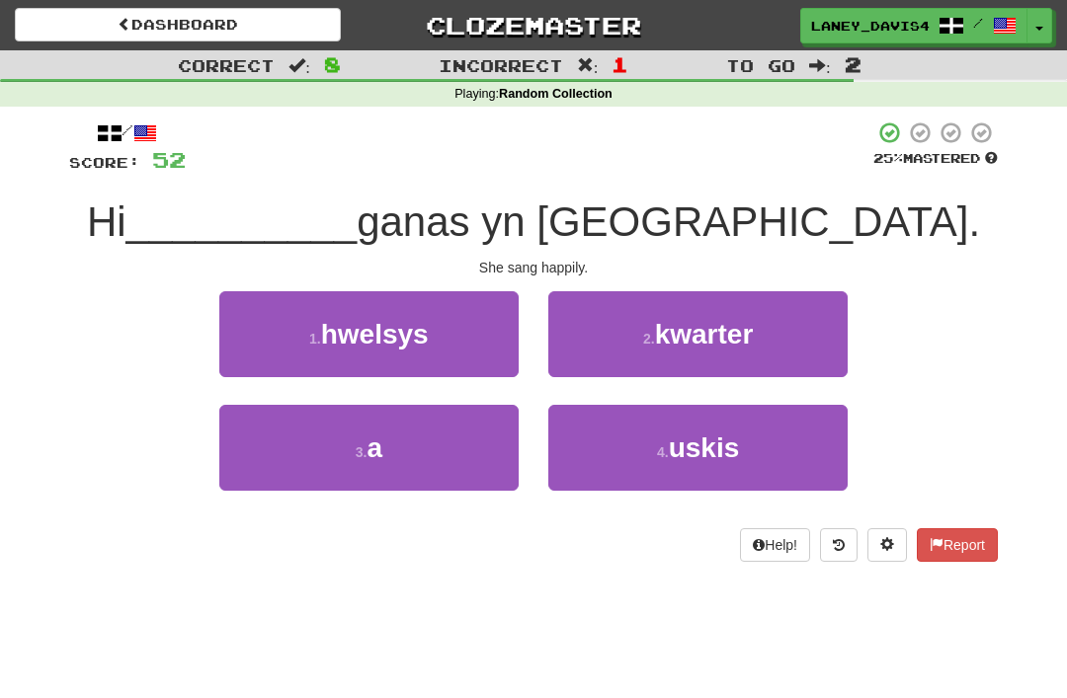
click at [405, 451] on button "3 . a" at bounding box center [368, 448] width 299 height 86
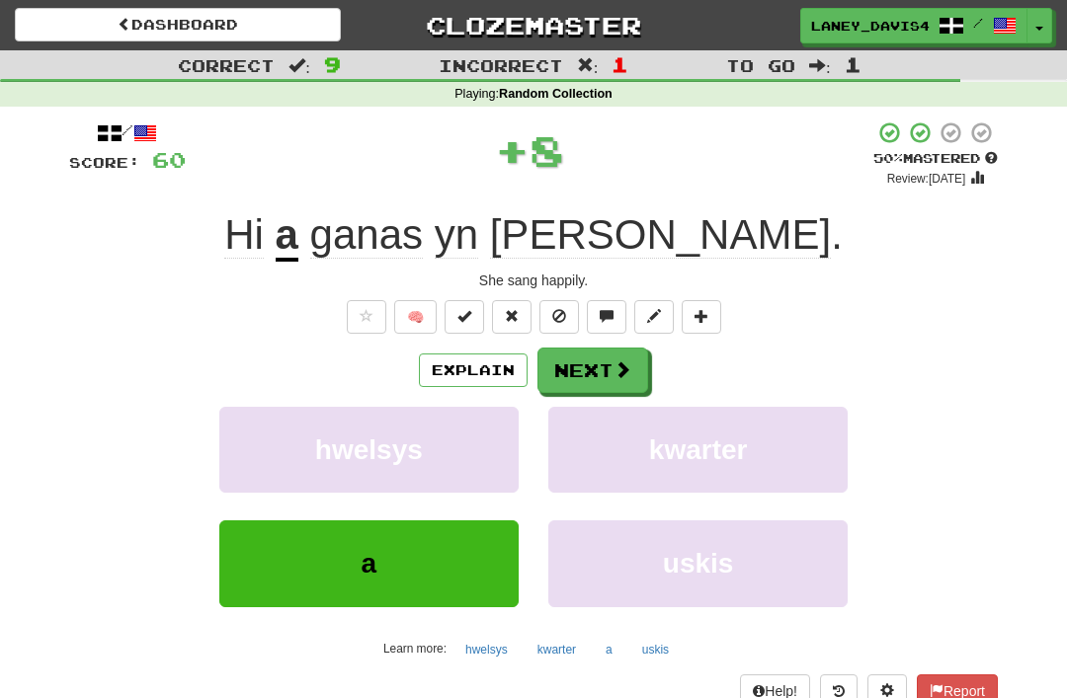
click at [601, 368] on button "Next" at bounding box center [592, 370] width 111 height 45
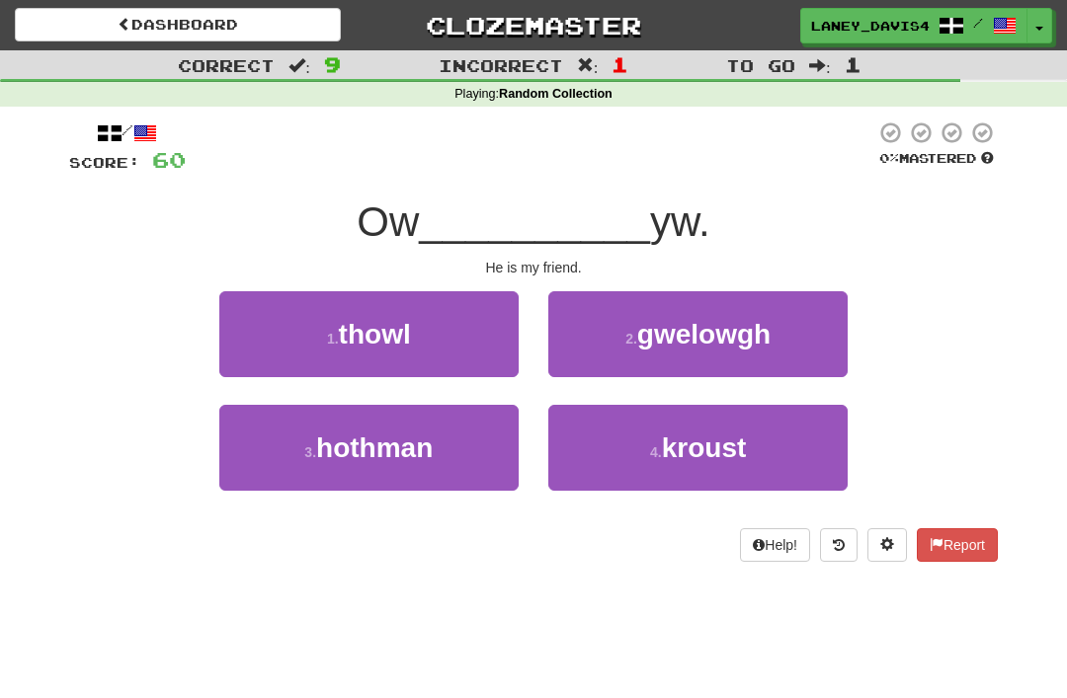
click at [351, 450] on span "hothman" at bounding box center [374, 448] width 117 height 31
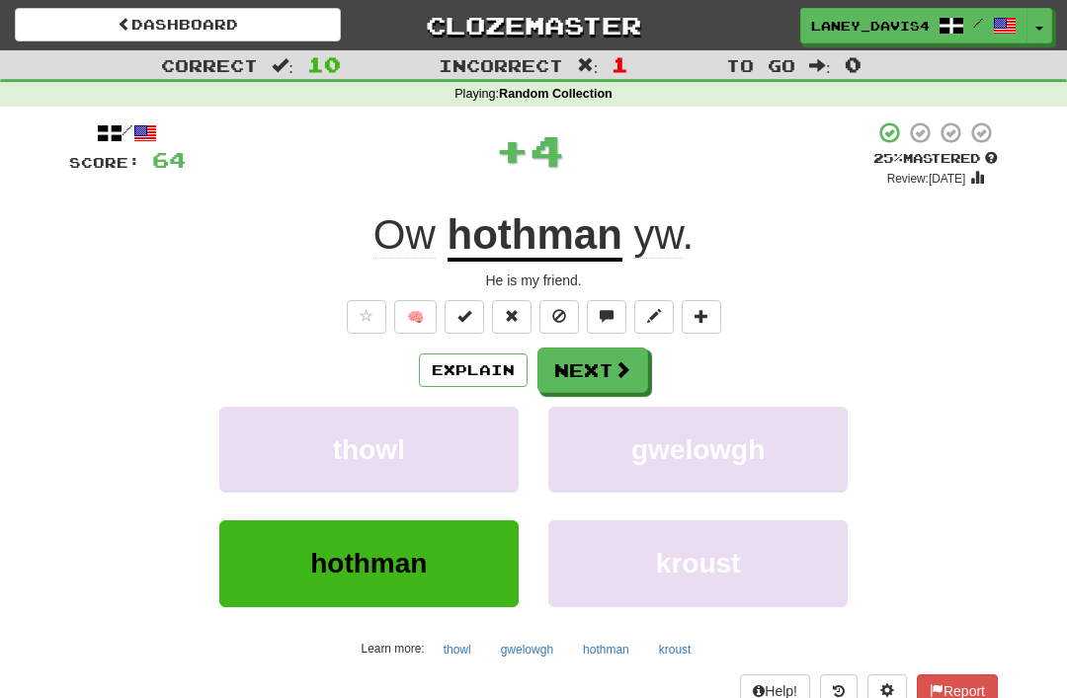
click at [602, 362] on button "Next" at bounding box center [592, 370] width 111 height 45
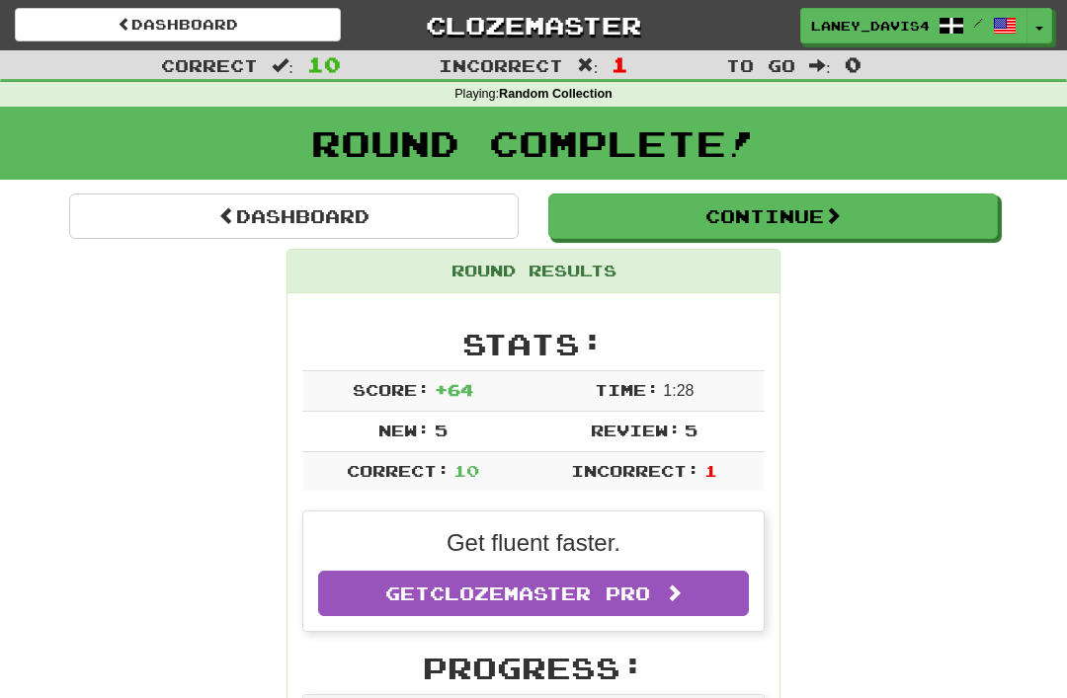
click at [751, 213] on button "Continue" at bounding box center [772, 216] width 449 height 45
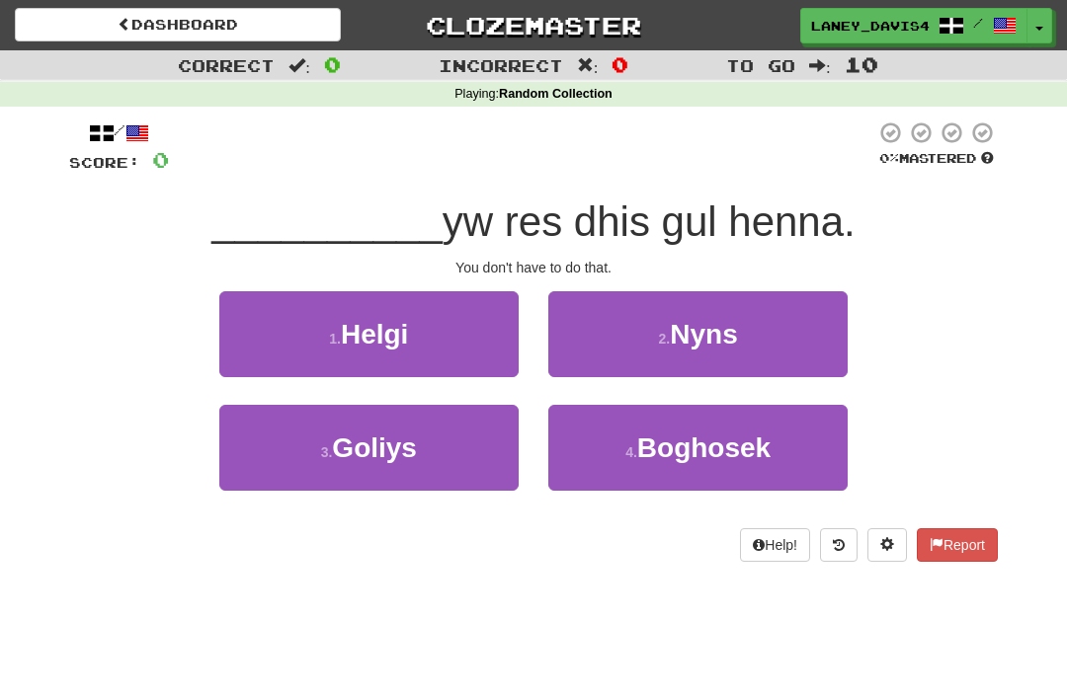
click at [683, 333] on span "Nyns" at bounding box center [703, 334] width 67 height 31
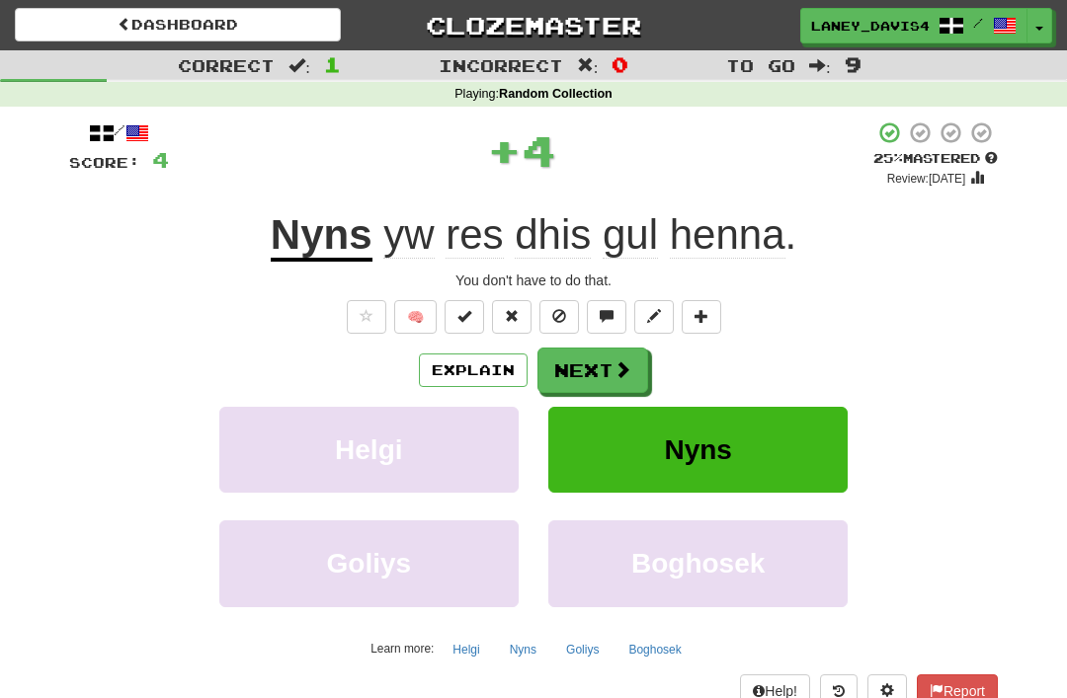
click at [599, 356] on button "Next" at bounding box center [592, 370] width 111 height 45
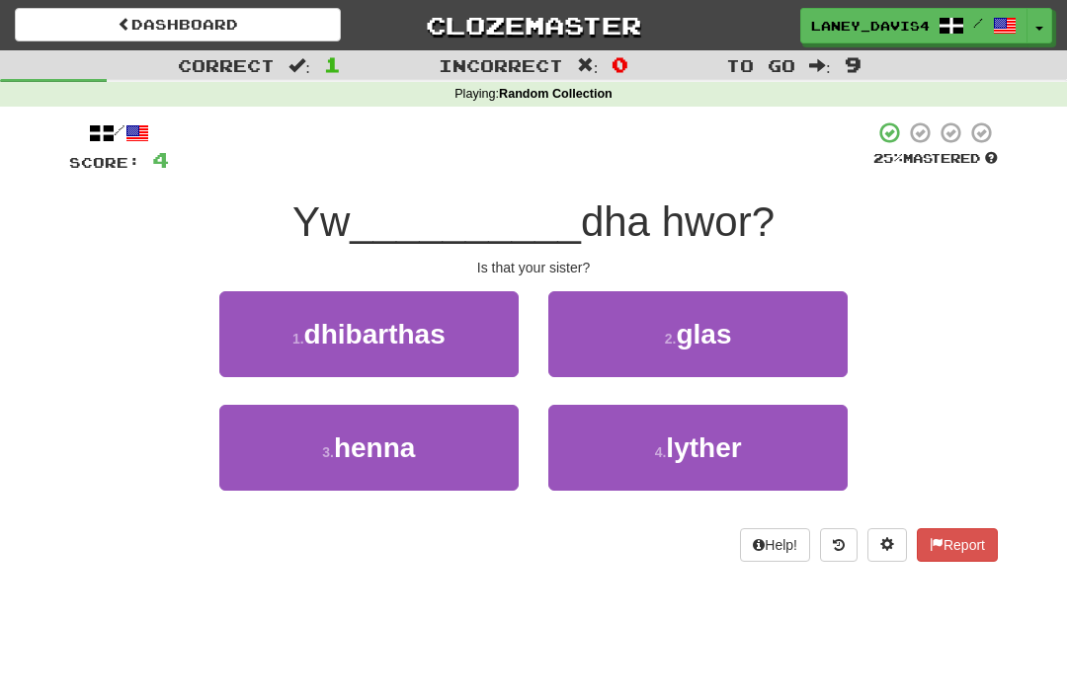
click at [438, 439] on button "3 . henna" at bounding box center [368, 448] width 299 height 86
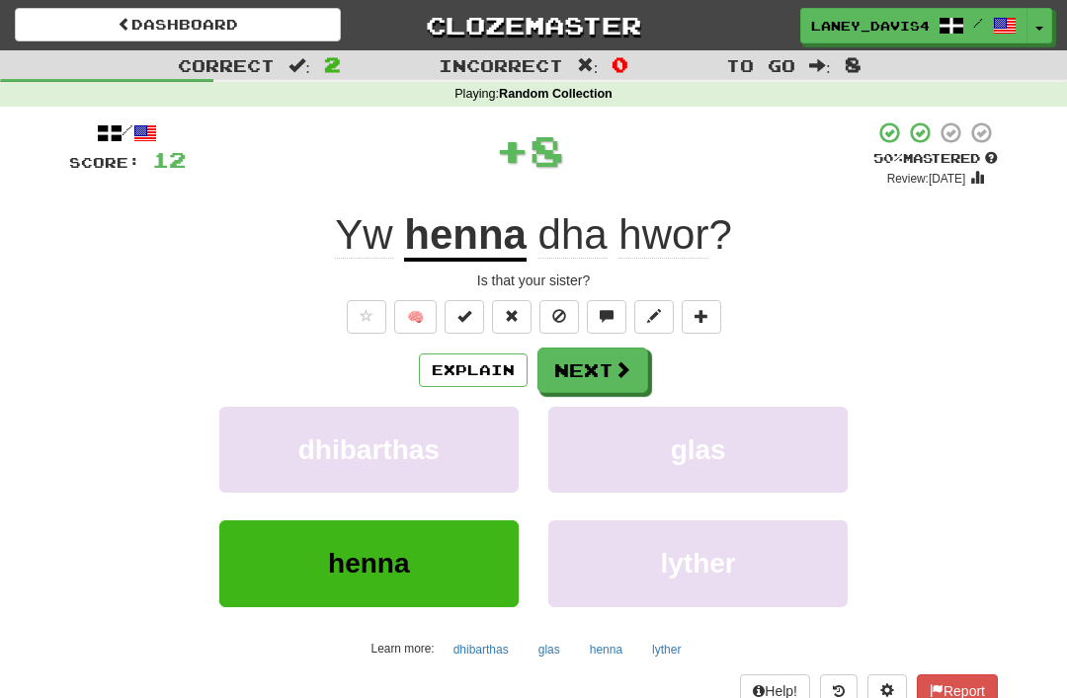
click at [605, 367] on button "Next" at bounding box center [592, 370] width 111 height 45
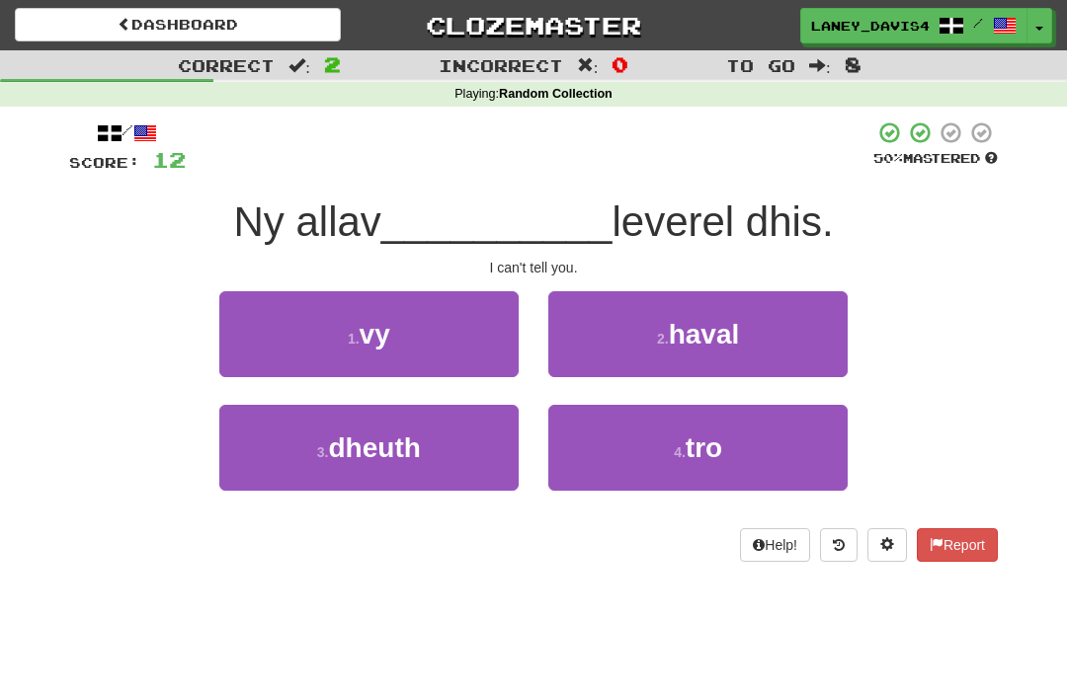
click at [389, 347] on span "vy" at bounding box center [375, 334] width 31 height 31
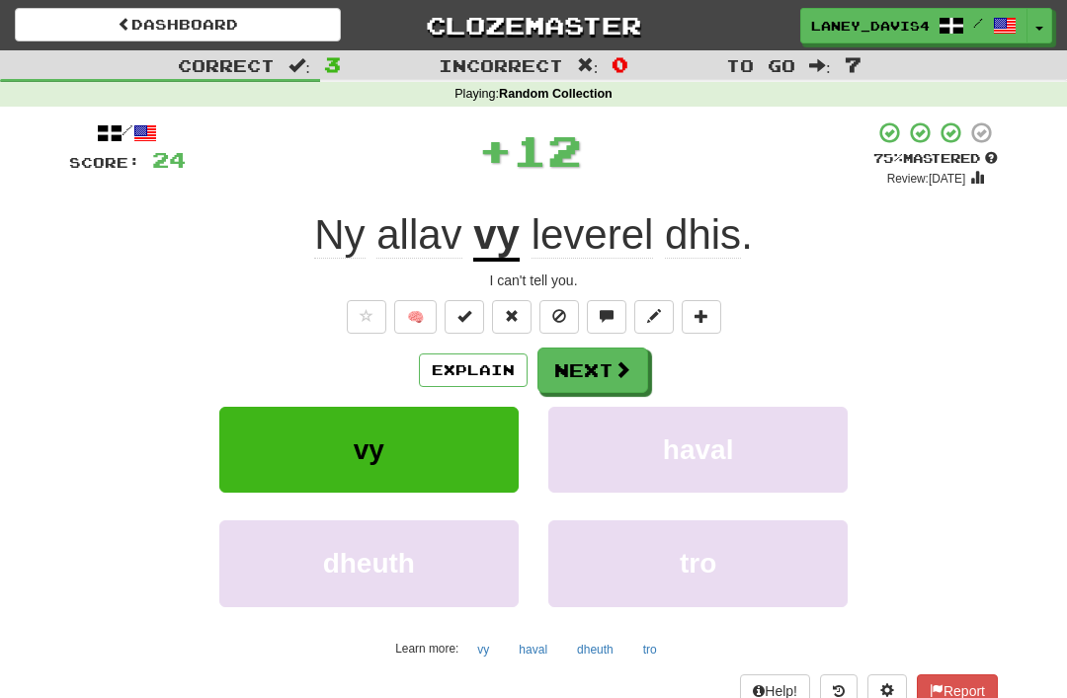
click at [603, 376] on button "Next" at bounding box center [592, 370] width 111 height 45
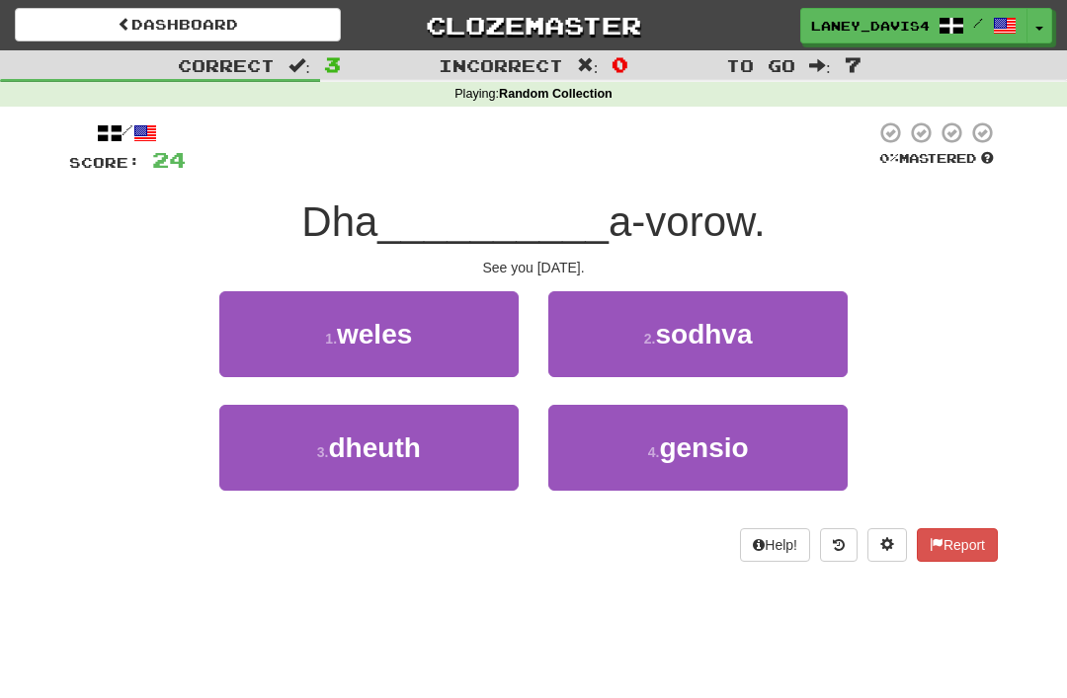
click at [423, 337] on button "1 . [GEOGRAPHIC_DATA]" at bounding box center [368, 334] width 299 height 86
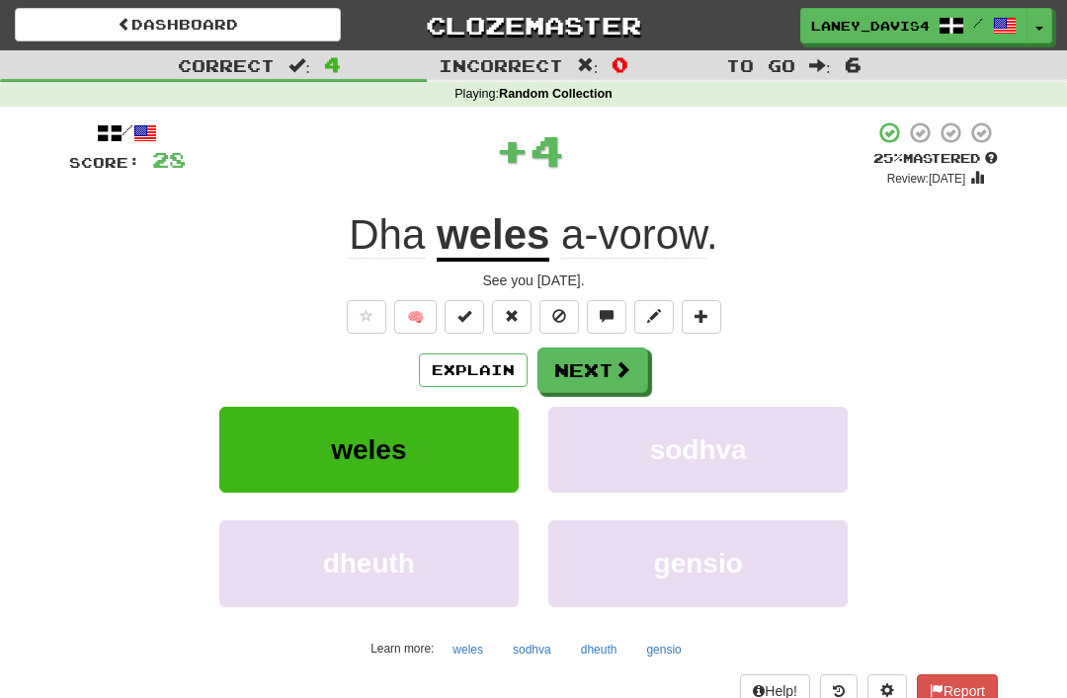
click at [580, 370] on button "Next" at bounding box center [592, 370] width 111 height 45
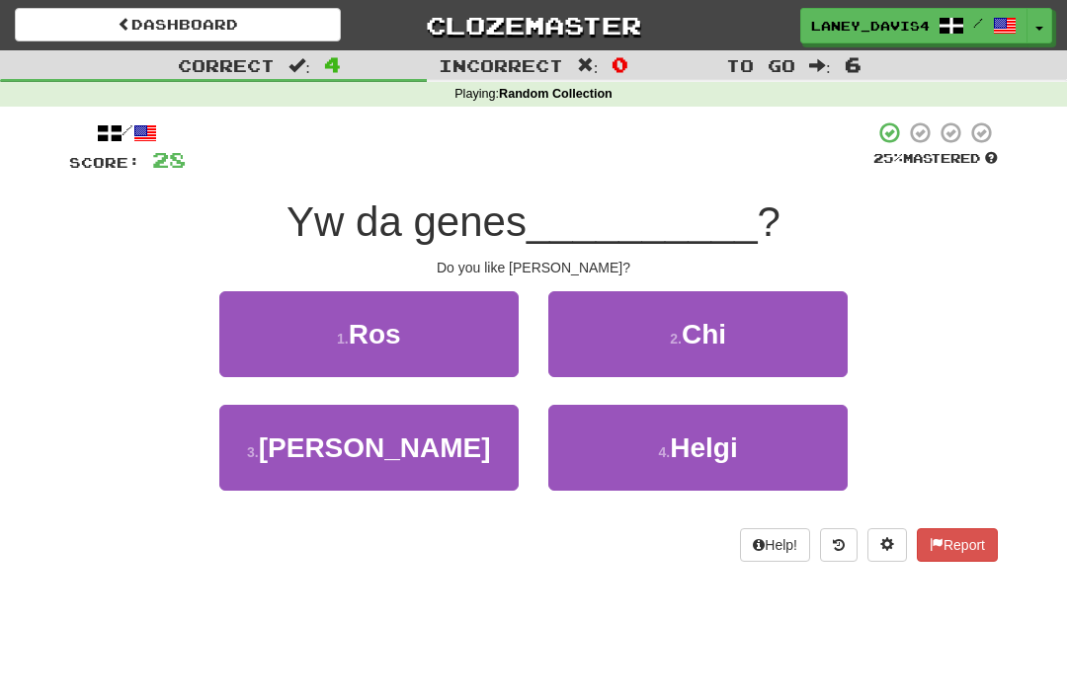
click at [451, 451] on button "3 . [PERSON_NAME]" at bounding box center [368, 448] width 299 height 86
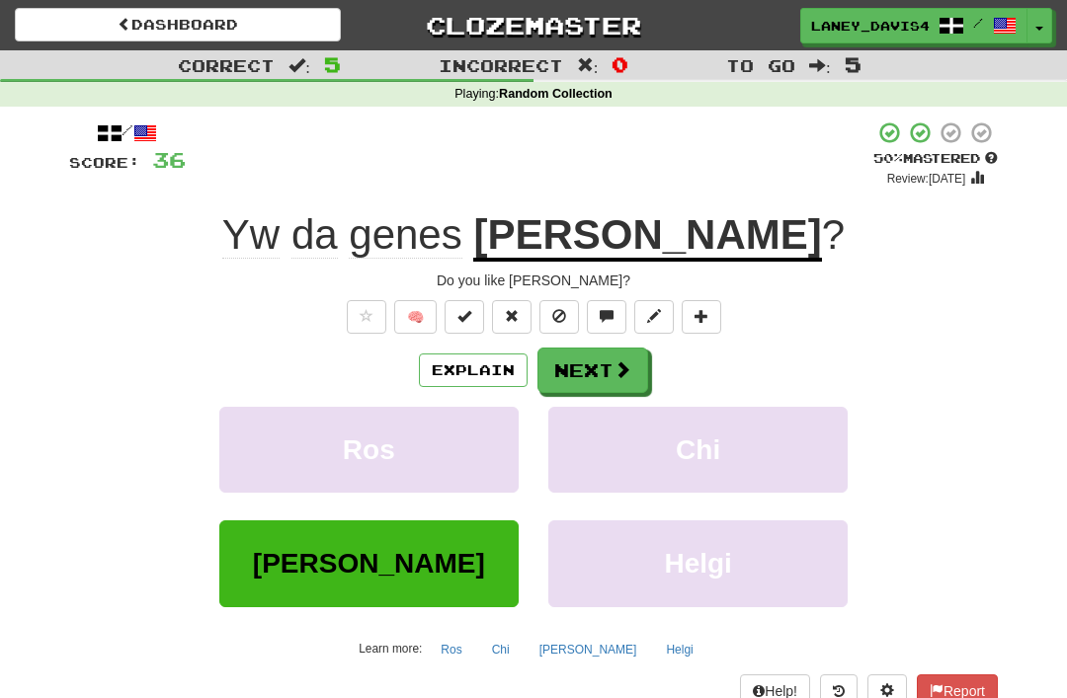
click at [599, 369] on button "Next" at bounding box center [592, 370] width 111 height 45
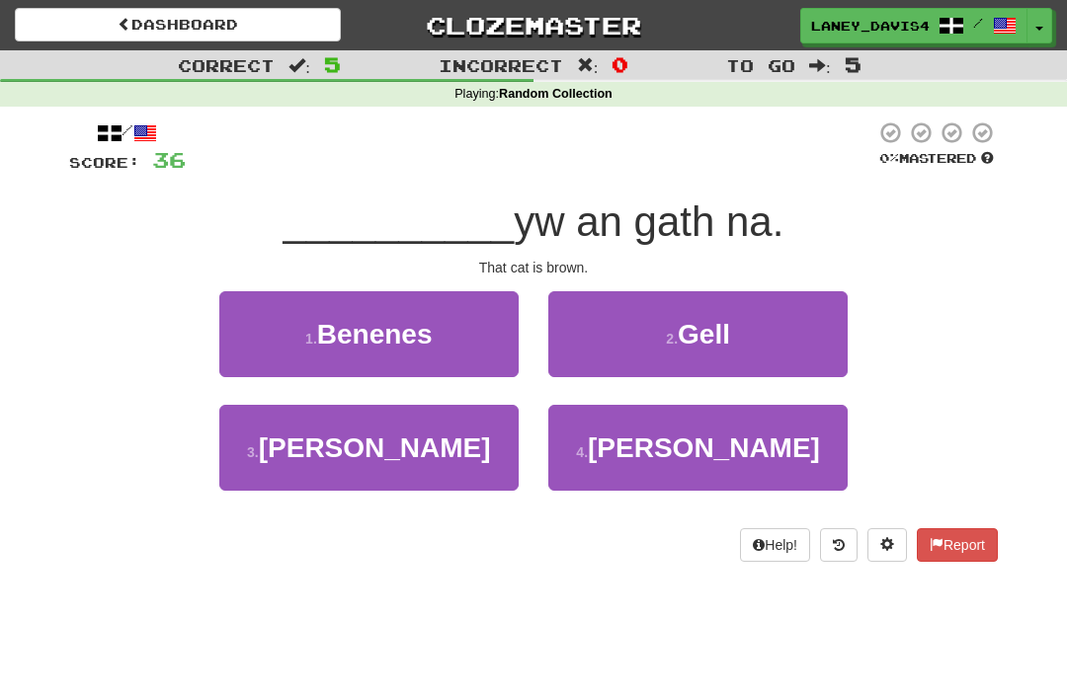
click at [649, 347] on button "2 . Gell" at bounding box center [697, 334] width 299 height 86
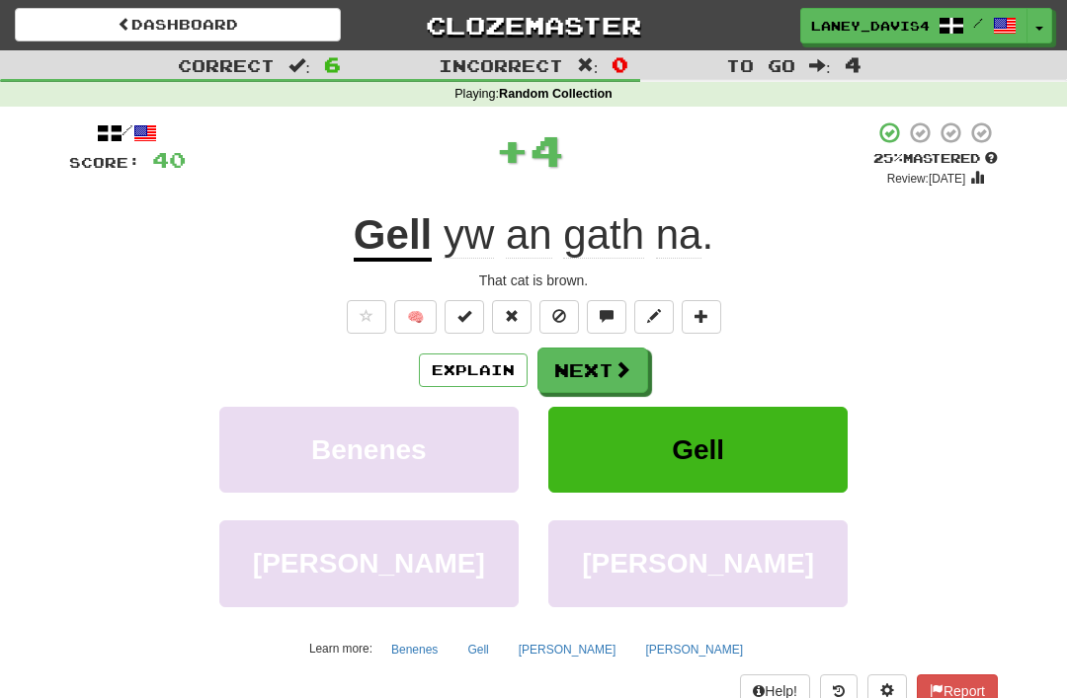
click at [578, 351] on button "Next" at bounding box center [592, 370] width 111 height 45
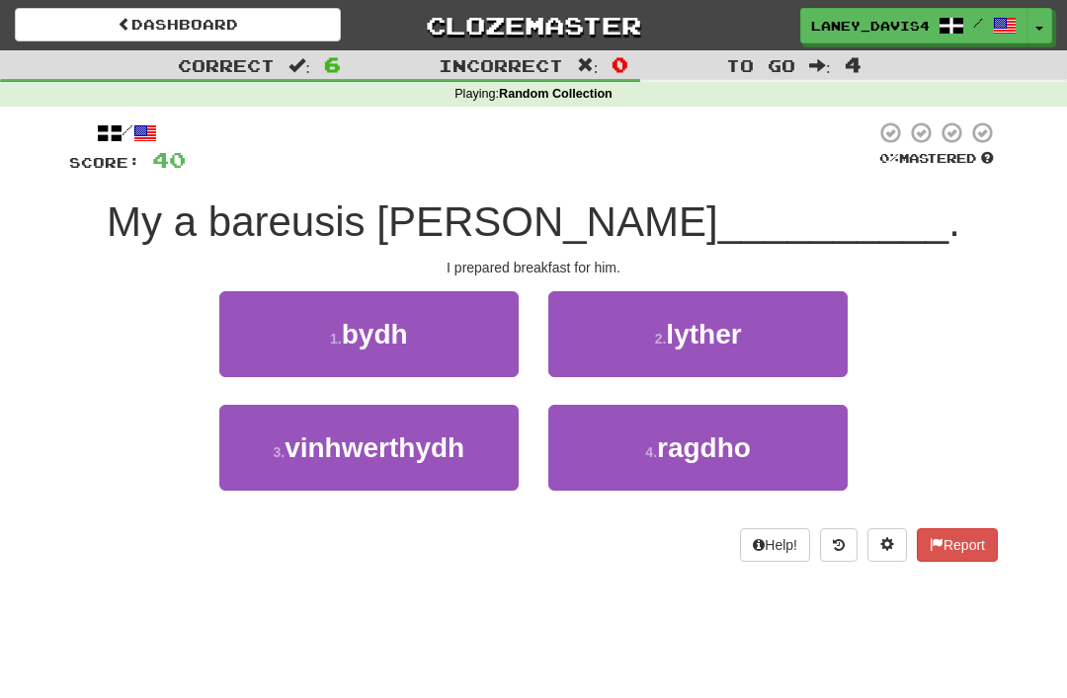
click at [627, 461] on button "4 . [GEOGRAPHIC_DATA]" at bounding box center [697, 448] width 299 height 86
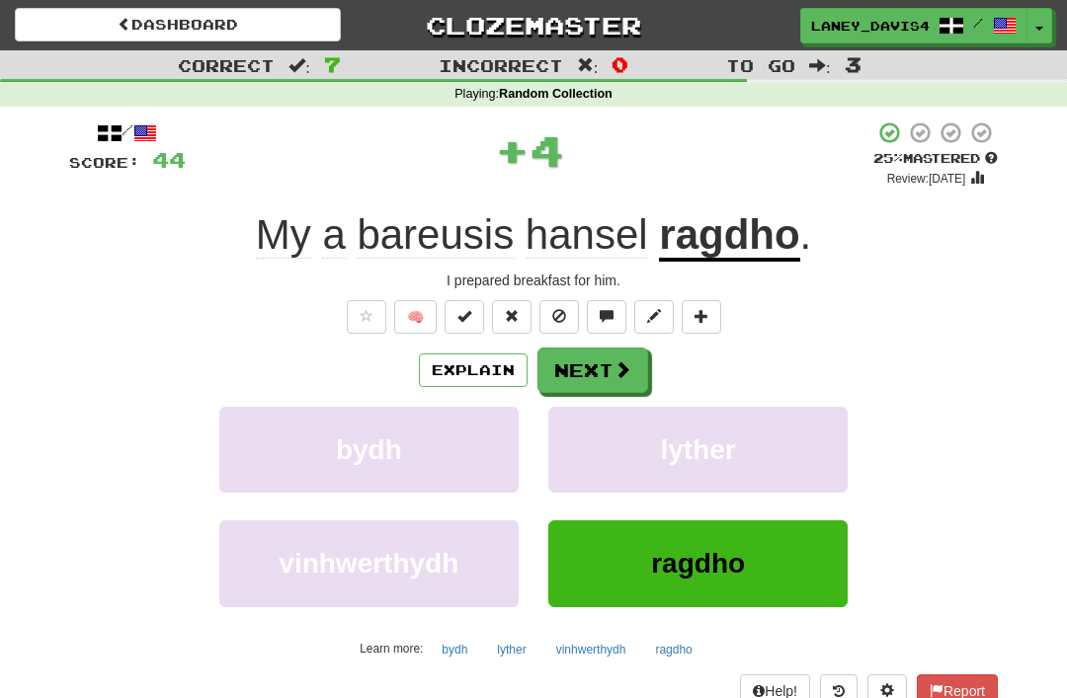
click at [587, 373] on button "Next" at bounding box center [592, 370] width 111 height 45
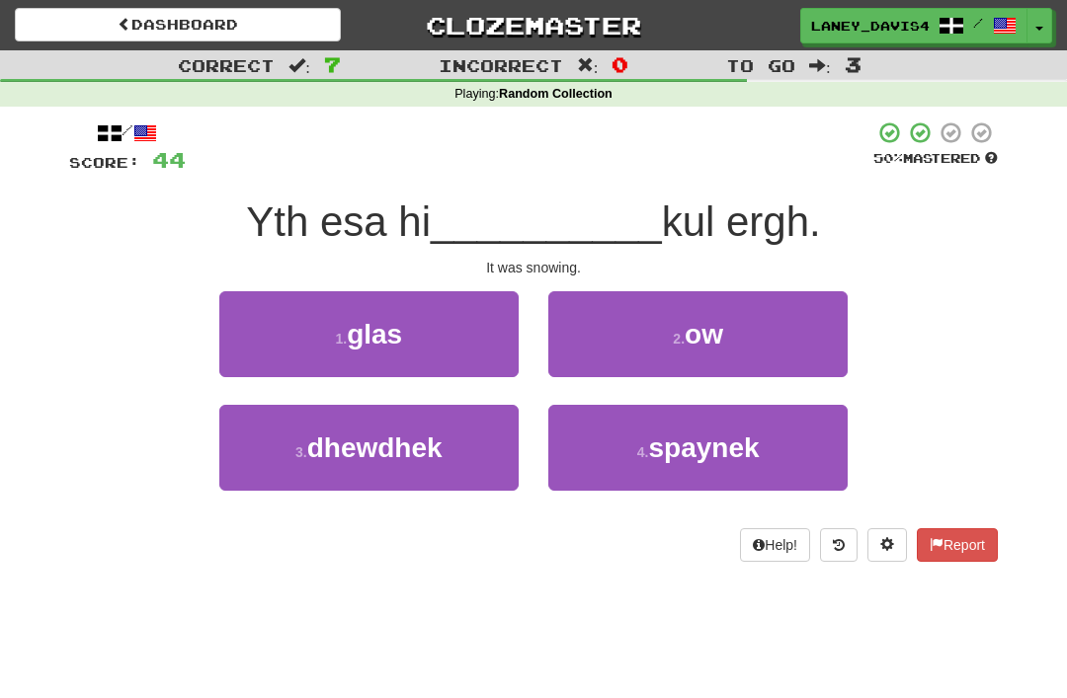
click at [673, 345] on small "2 ." at bounding box center [679, 339] width 12 height 16
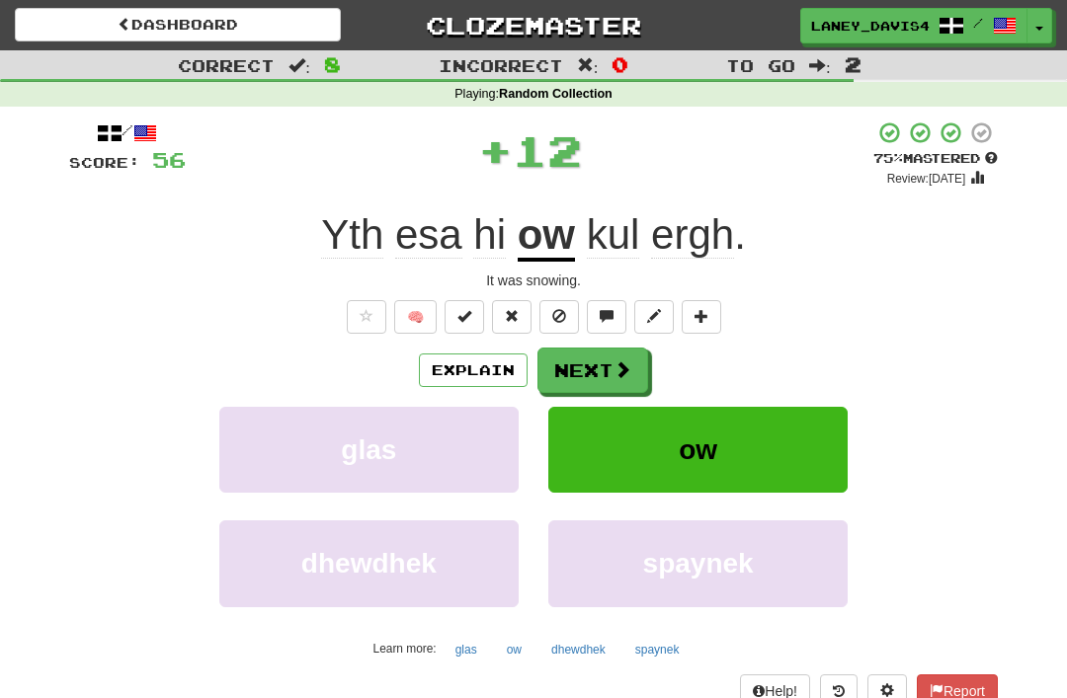
click at [606, 365] on button "Next" at bounding box center [592, 370] width 111 height 45
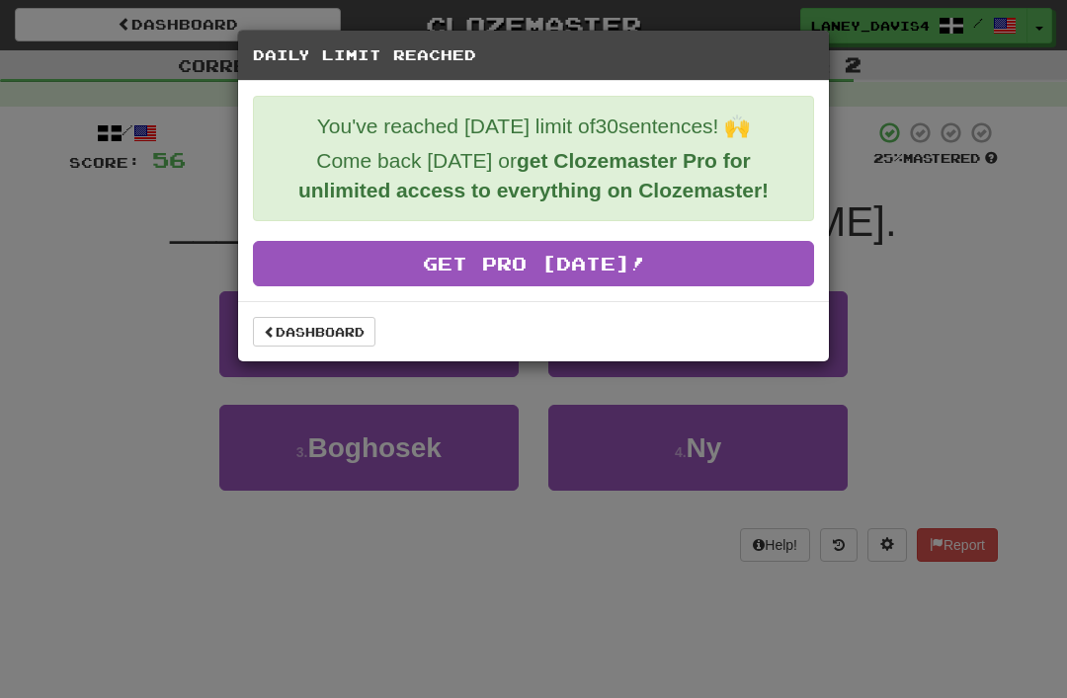
click at [315, 346] on link "Dashboard" at bounding box center [314, 332] width 122 height 30
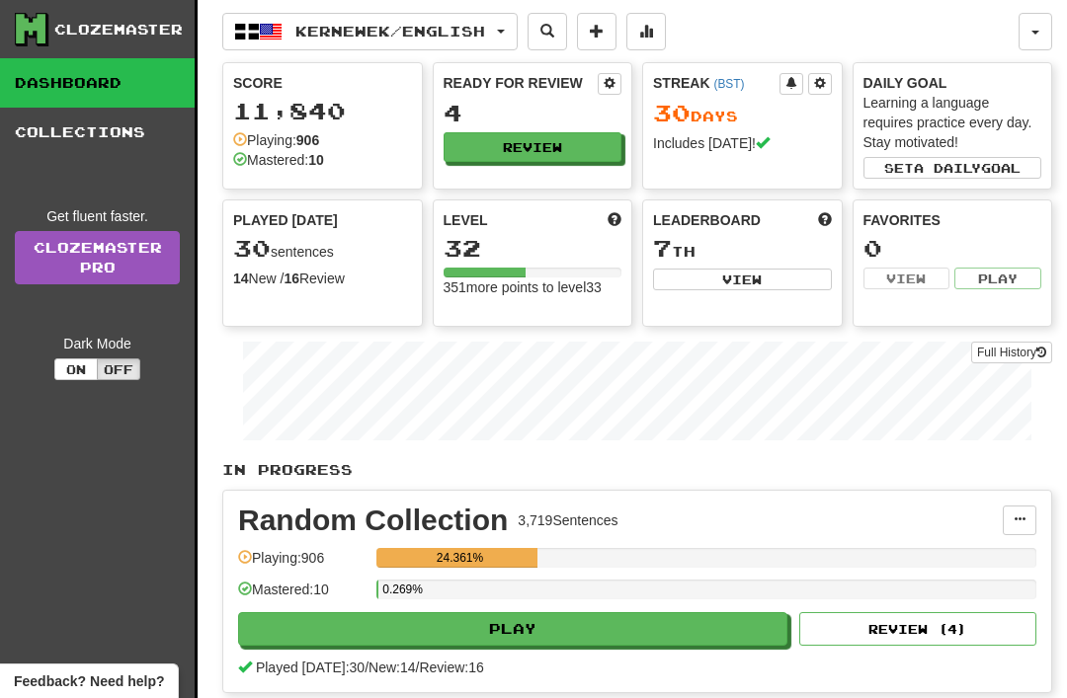
click at [785, 300] on div "Leaderboard 7 th View" at bounding box center [742, 263] width 200 height 127
click at [750, 276] on button "View" at bounding box center [742, 280] width 179 height 22
select select "**********"
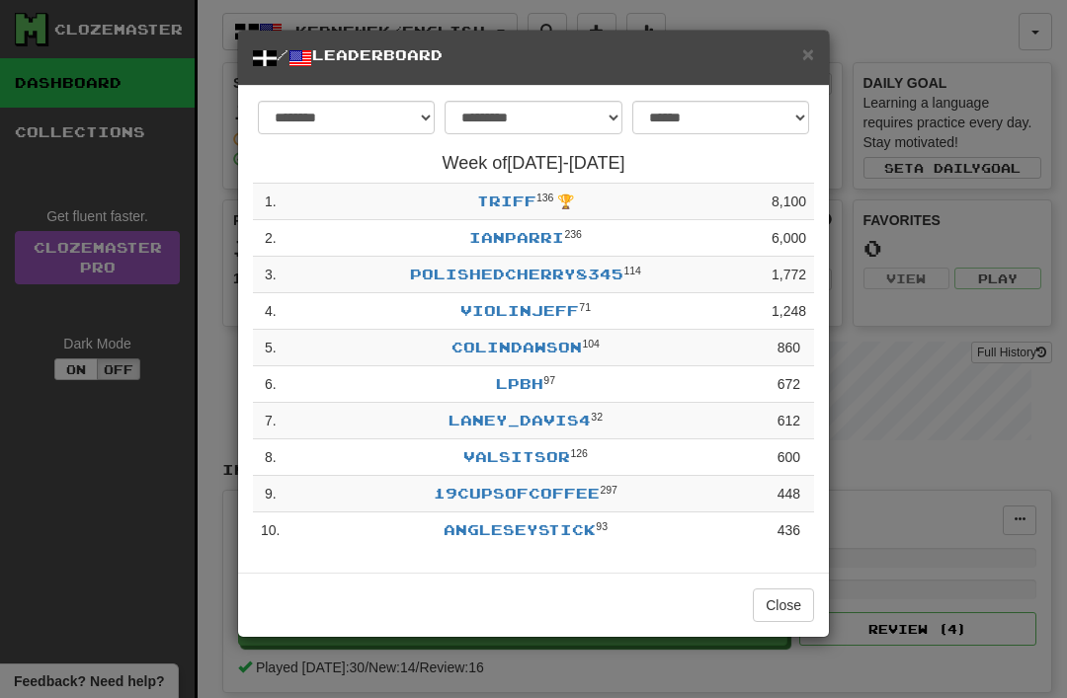
click at [864, 70] on div "**********" at bounding box center [533, 349] width 1067 height 698
